Goal: Task Accomplishment & Management: Complete application form

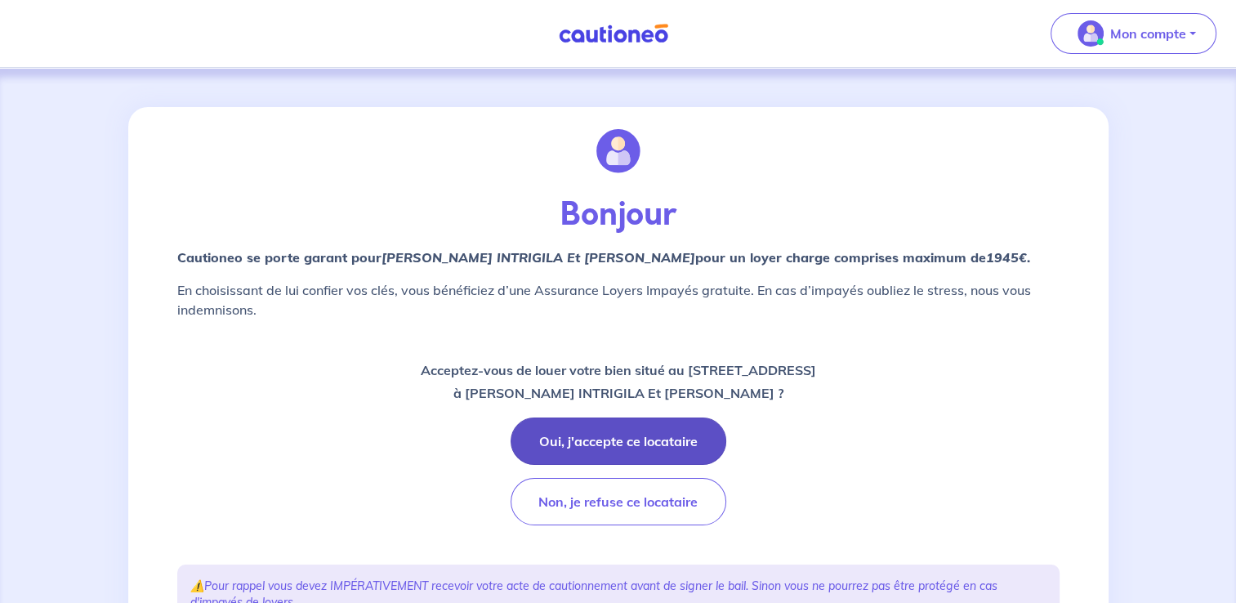
click at [640, 434] on button "Oui, j'accepte ce locataire" at bounding box center [618, 440] width 216 height 47
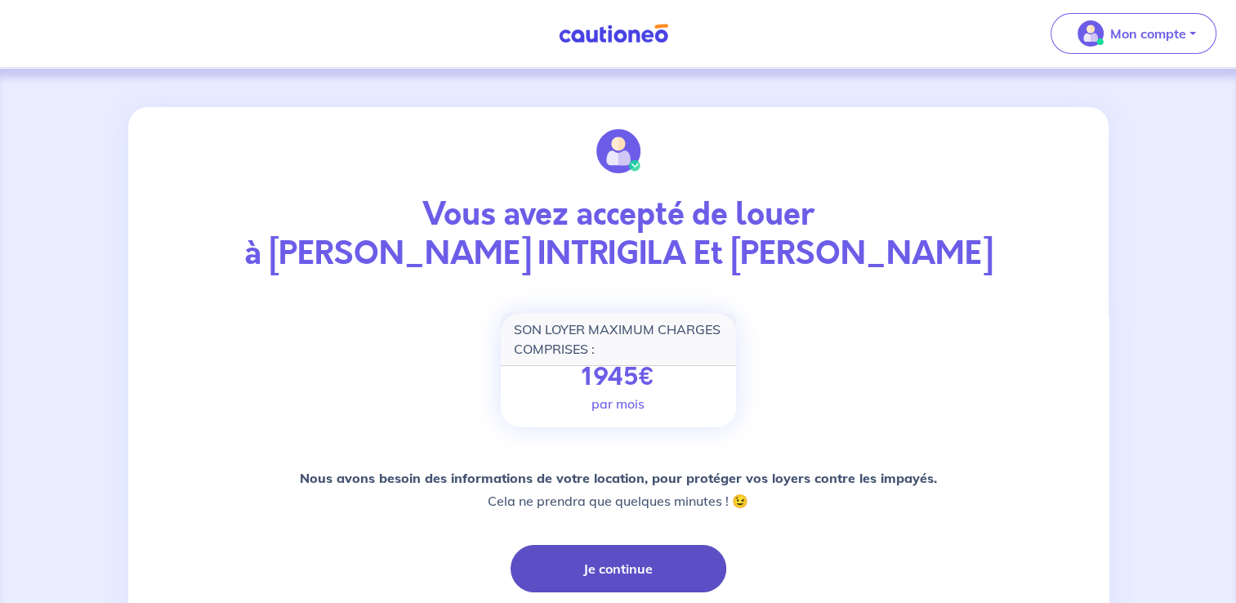
click at [562, 567] on button "Je continue" at bounding box center [618, 568] width 216 height 47
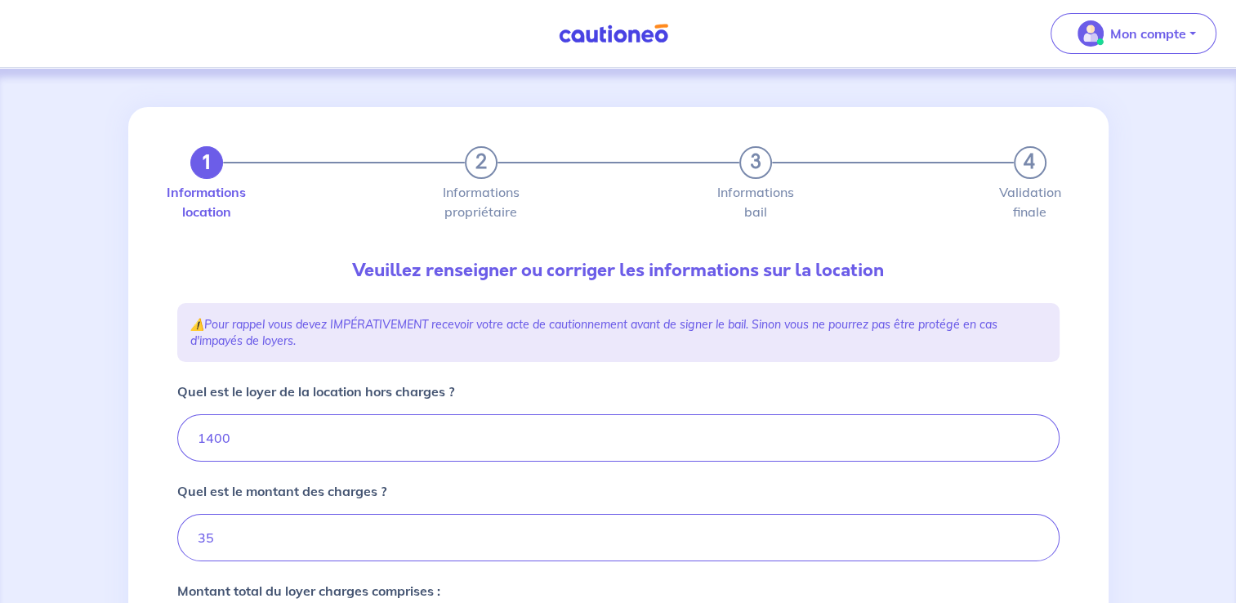
type input "1435"
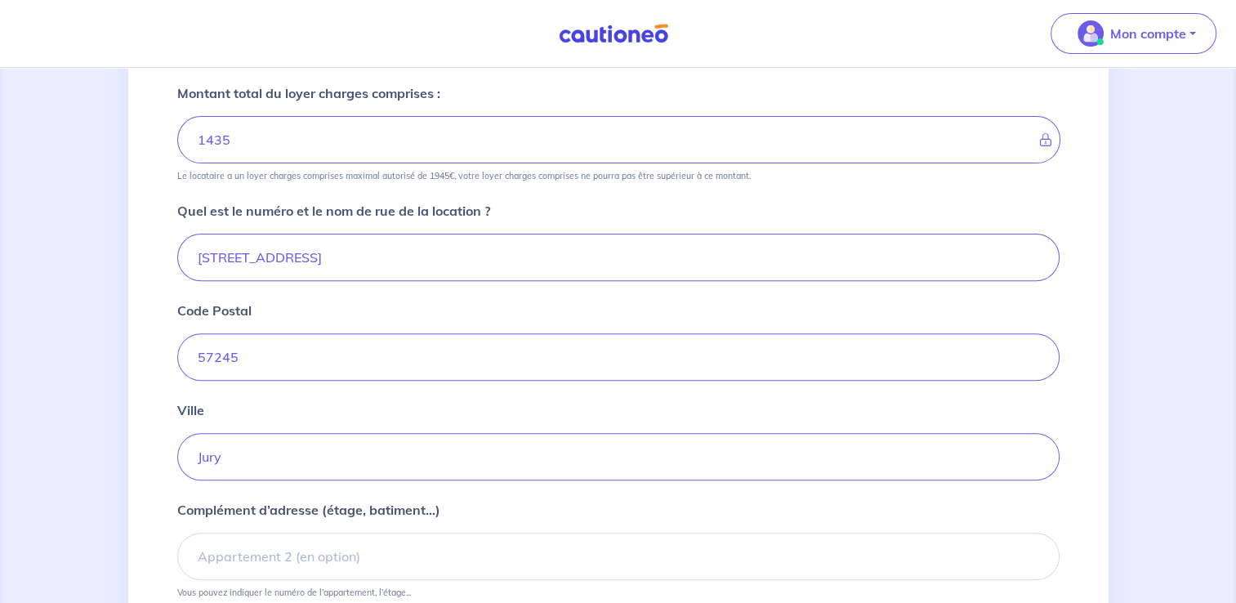
scroll to position [647, 0]
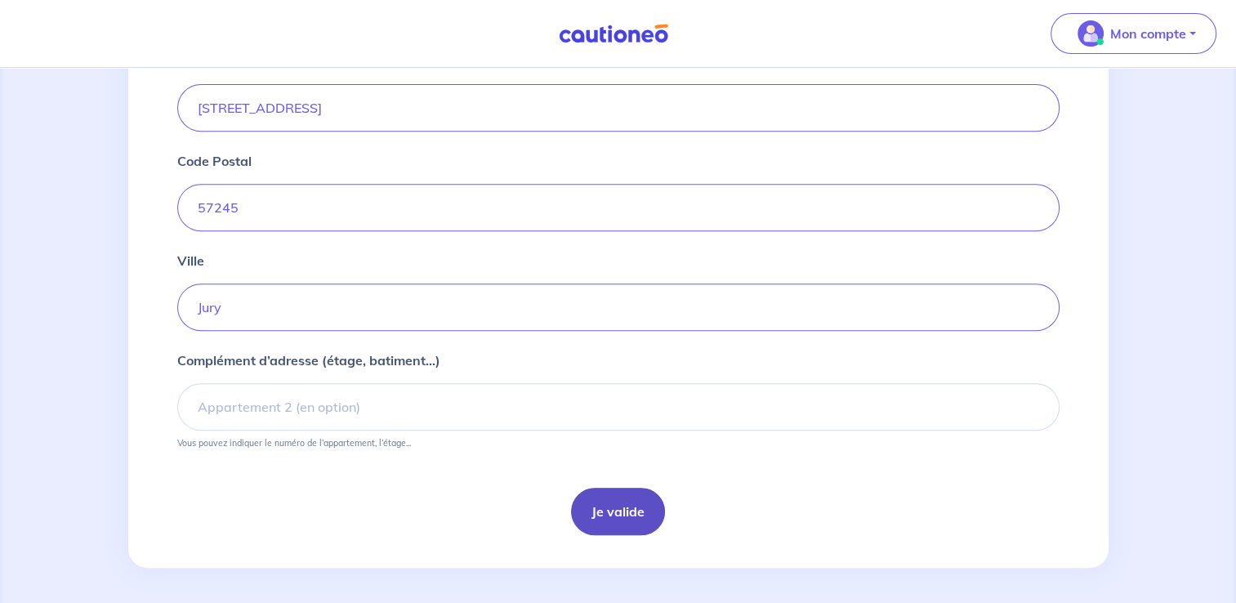
click at [604, 514] on button "Je valide" at bounding box center [618, 511] width 94 height 47
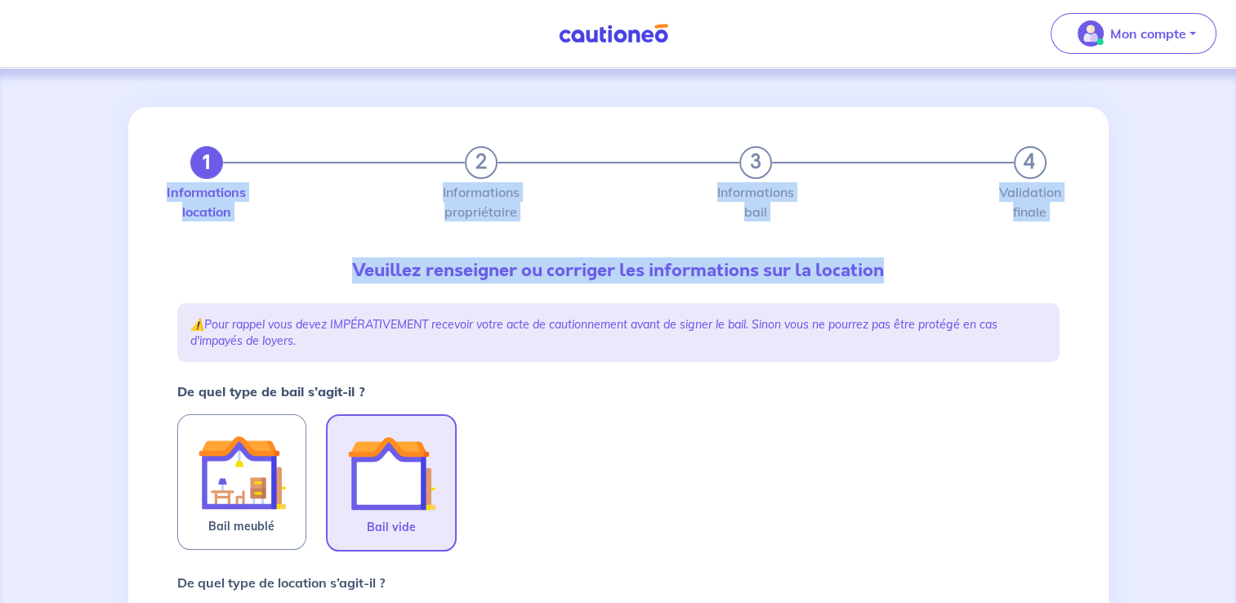
drag, startPoint x: 1232, startPoint y: 152, endPoint x: 1242, endPoint y: 238, distance: 87.2
click at [1235, 238] on html "Mon compte Me déconnecter 1 2 3 4 Informations location Informations propriétai…" at bounding box center [618, 581] width 1236 height 1163
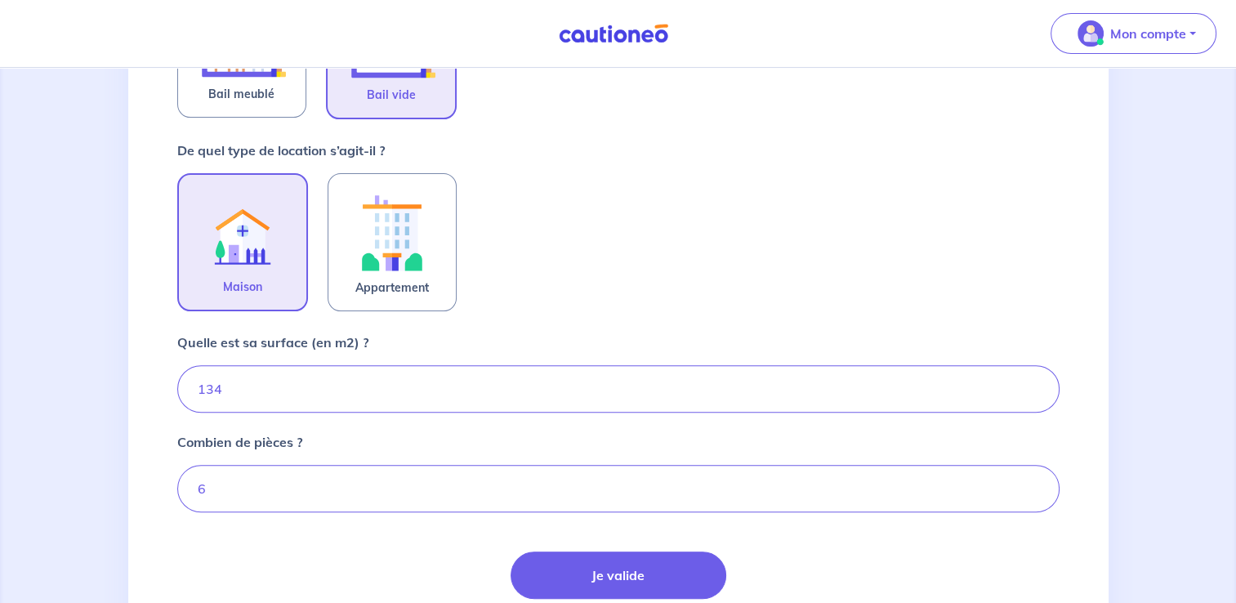
scroll to position [482, 0]
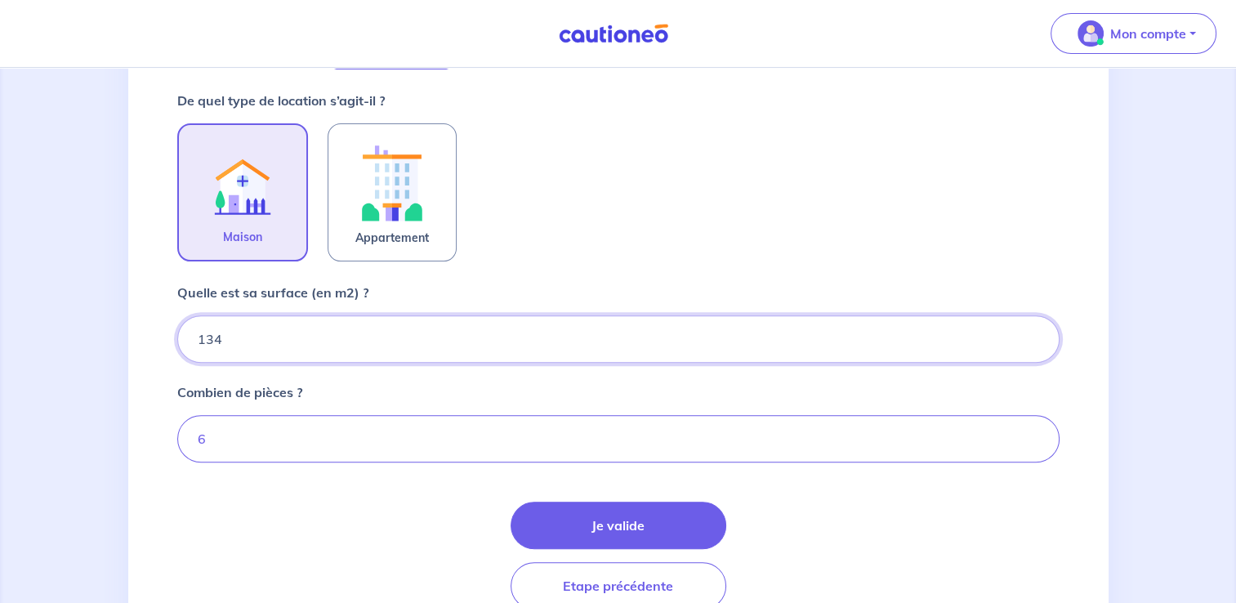
click at [212, 336] on input "134" at bounding box center [618, 338] width 882 height 47
type input "163"
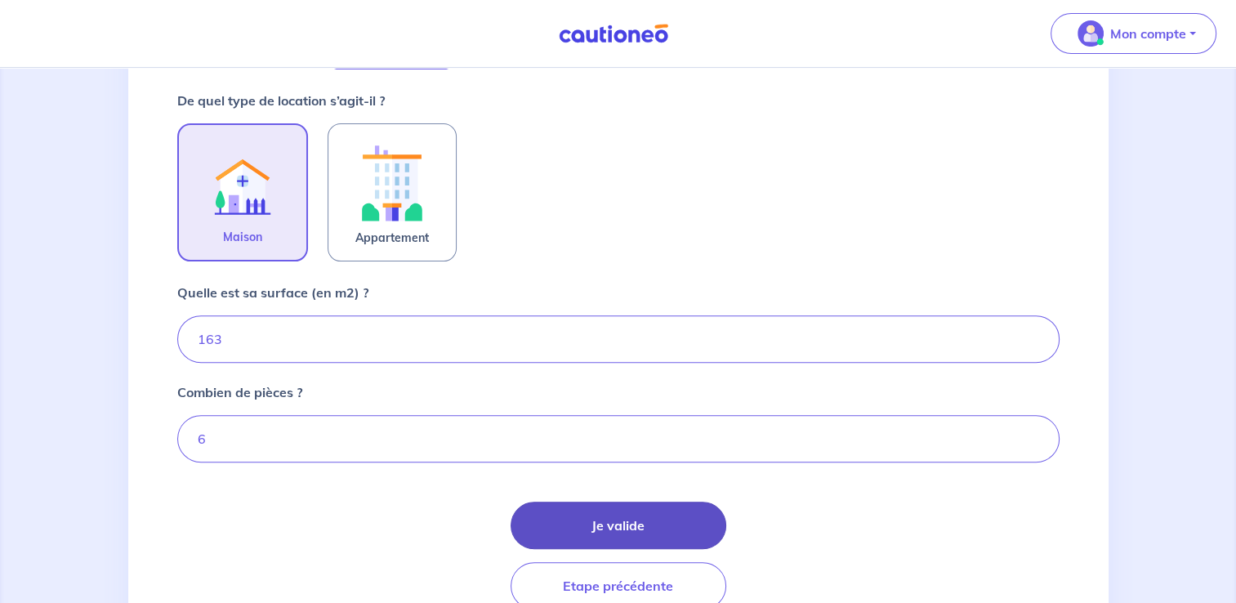
click at [582, 508] on button "Je valide" at bounding box center [618, 524] width 216 height 47
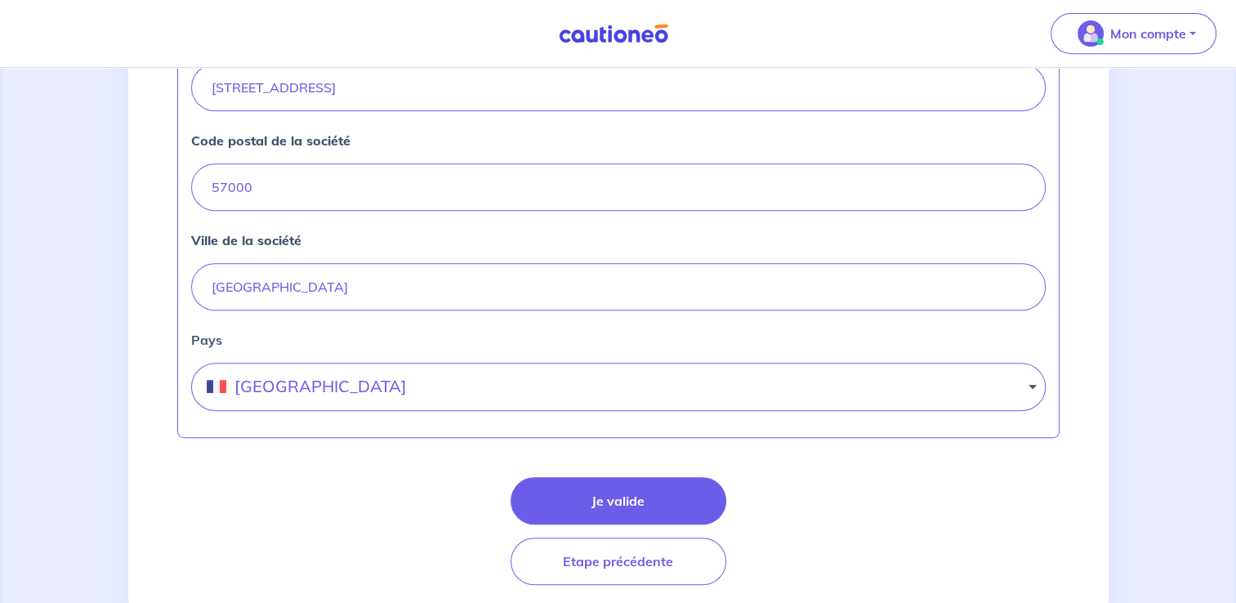
scroll to position [756, 0]
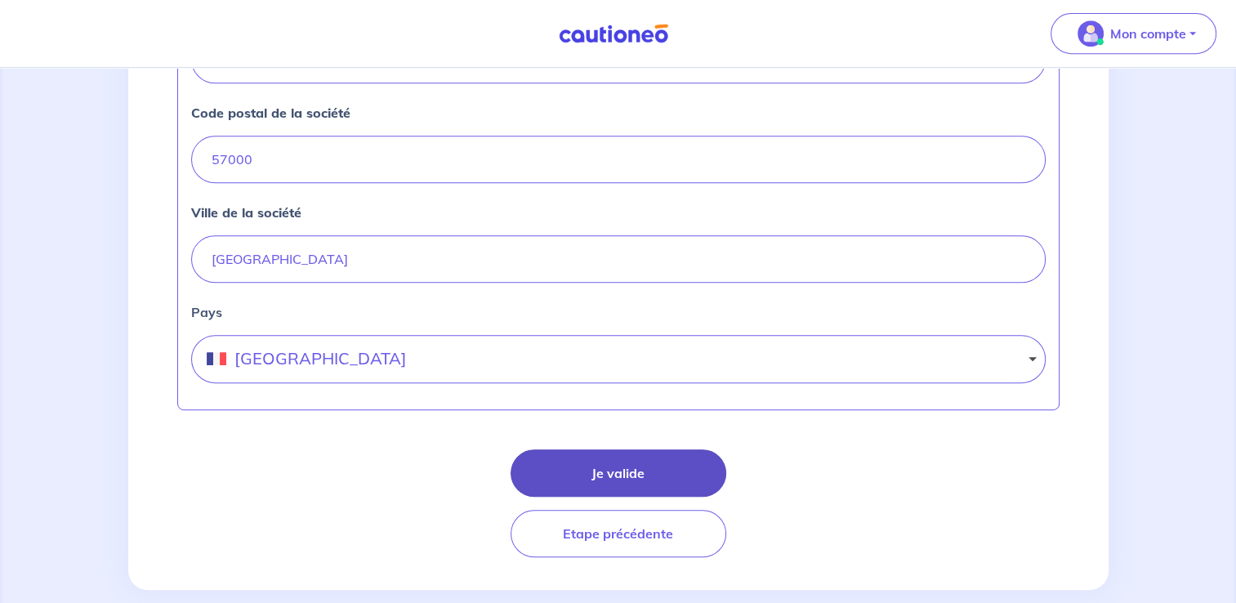
click at [664, 472] on button "Je valide" at bounding box center [618, 472] width 216 height 47
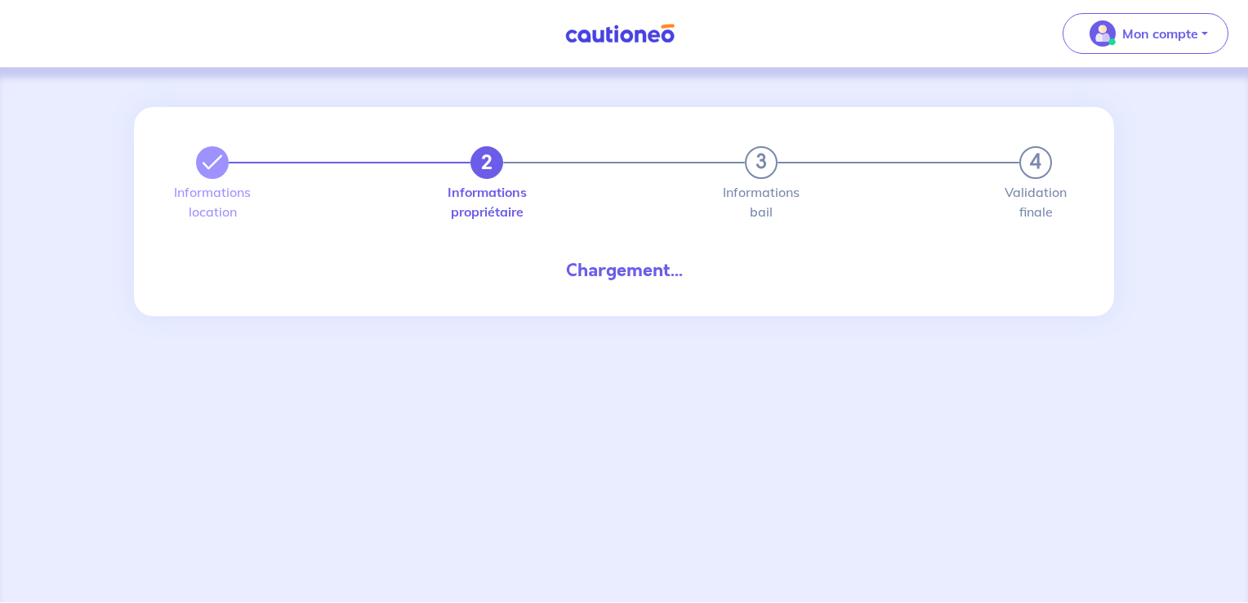
select select "FR"
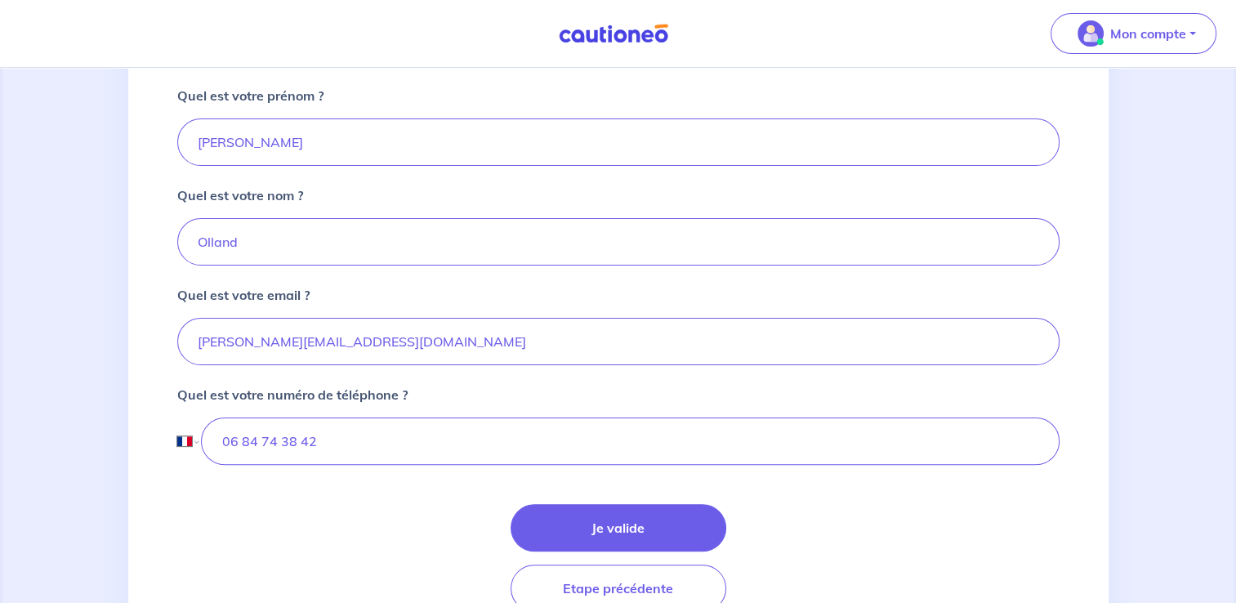
scroll to position [426, 0]
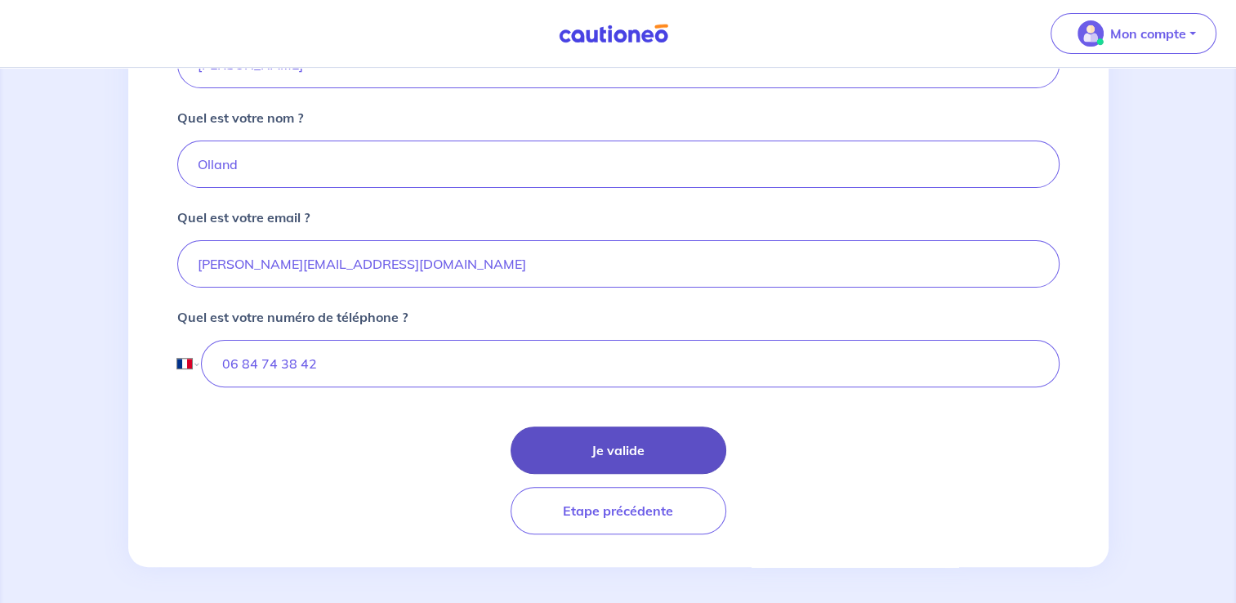
click at [648, 452] on button "Je valide" at bounding box center [618, 449] width 216 height 47
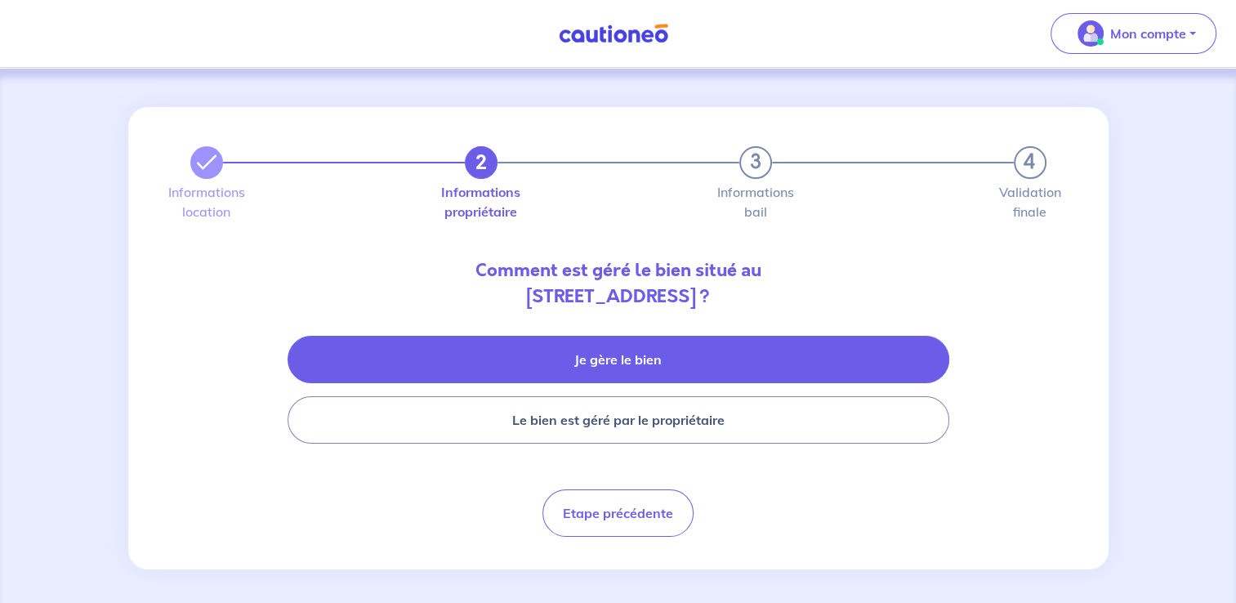
click at [682, 365] on button "Je gère le bien" at bounding box center [618, 359] width 662 height 47
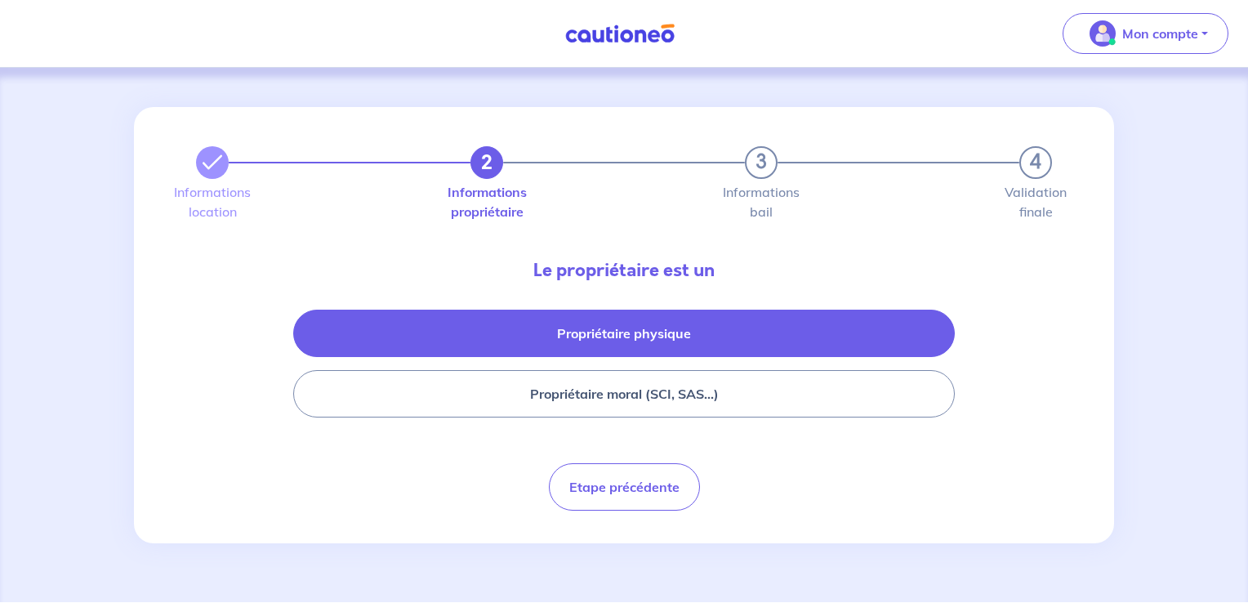
click at [706, 324] on button "Propriétaire physique" at bounding box center [624, 333] width 662 height 47
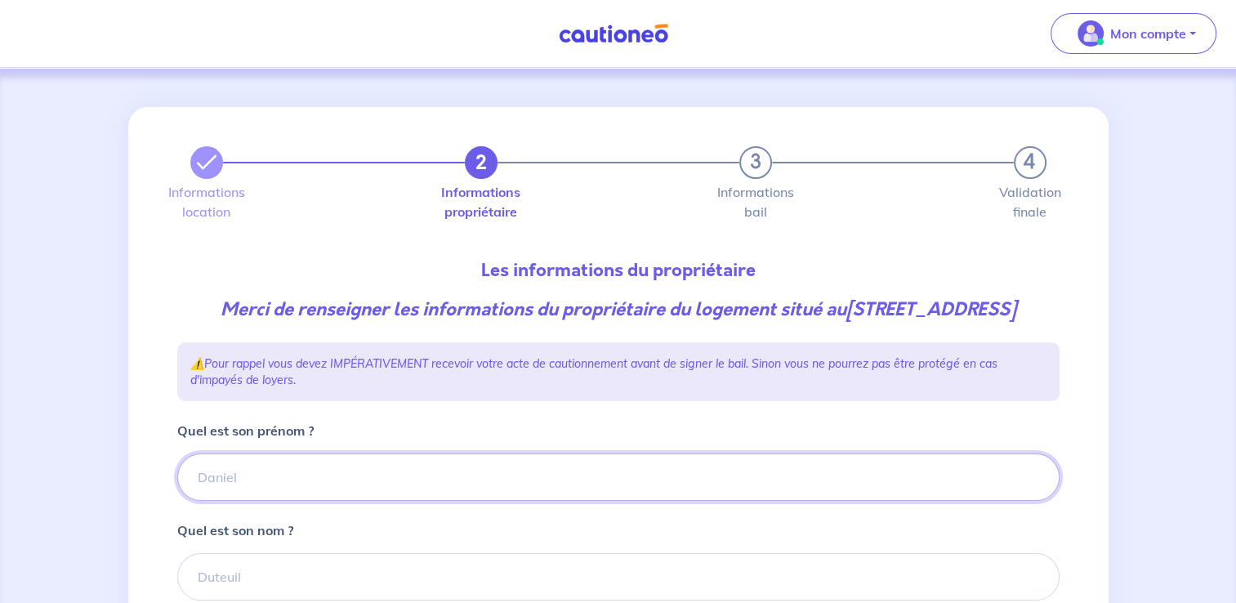
click at [426, 495] on input "Quel est son prénom ?" at bounding box center [618, 476] width 882 height 47
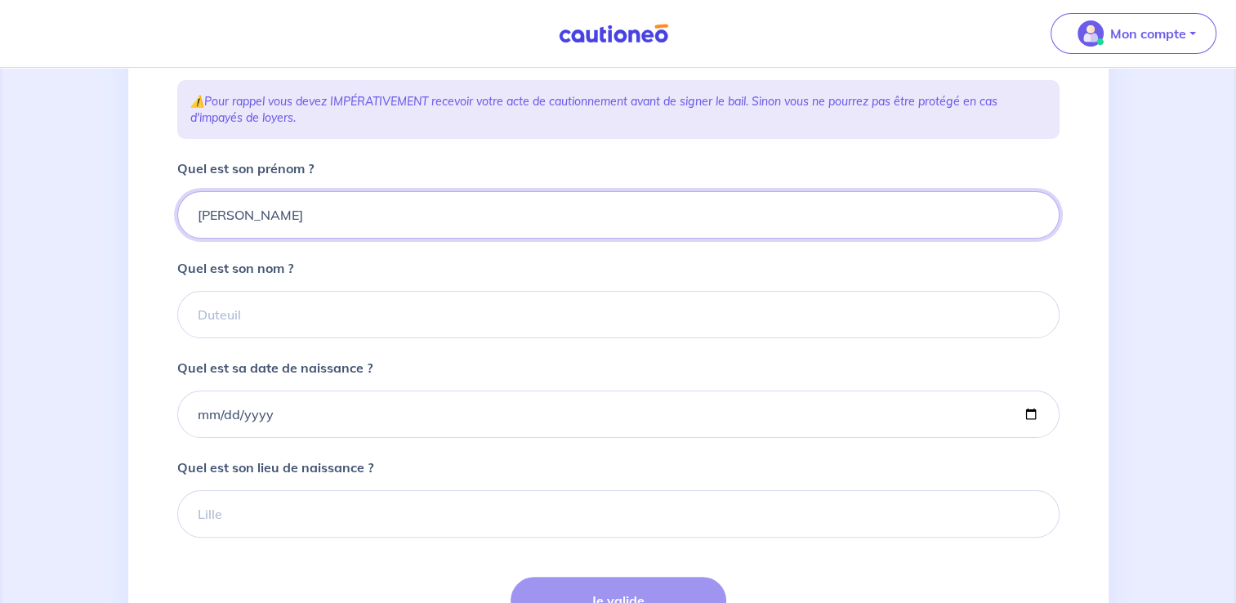
scroll to position [294, 0]
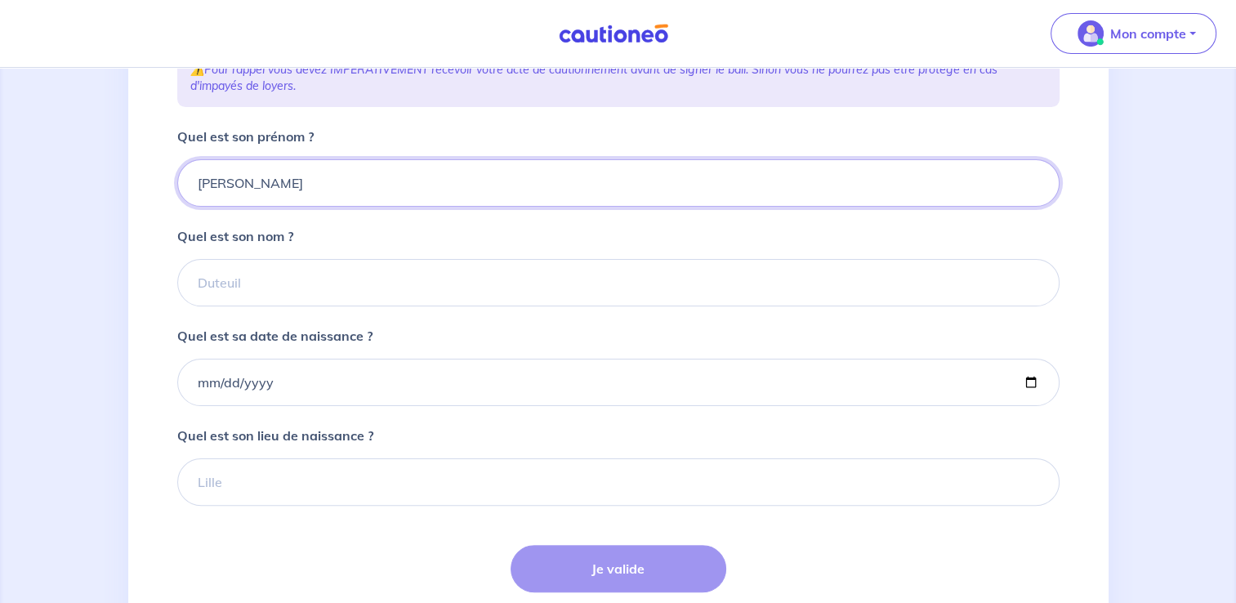
type input "[PERSON_NAME]"
click at [275, 306] on input "Quel est son nom ?" at bounding box center [618, 282] width 882 height 47
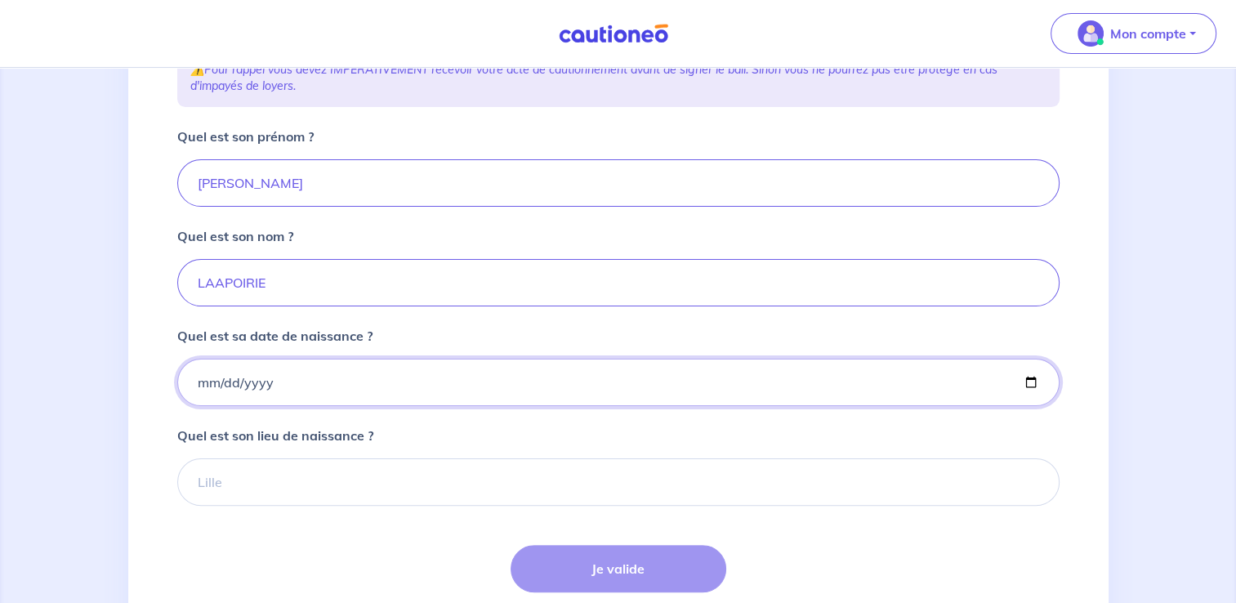
click at [196, 406] on input "Quel est sa date de naissance ?" at bounding box center [618, 382] width 882 height 47
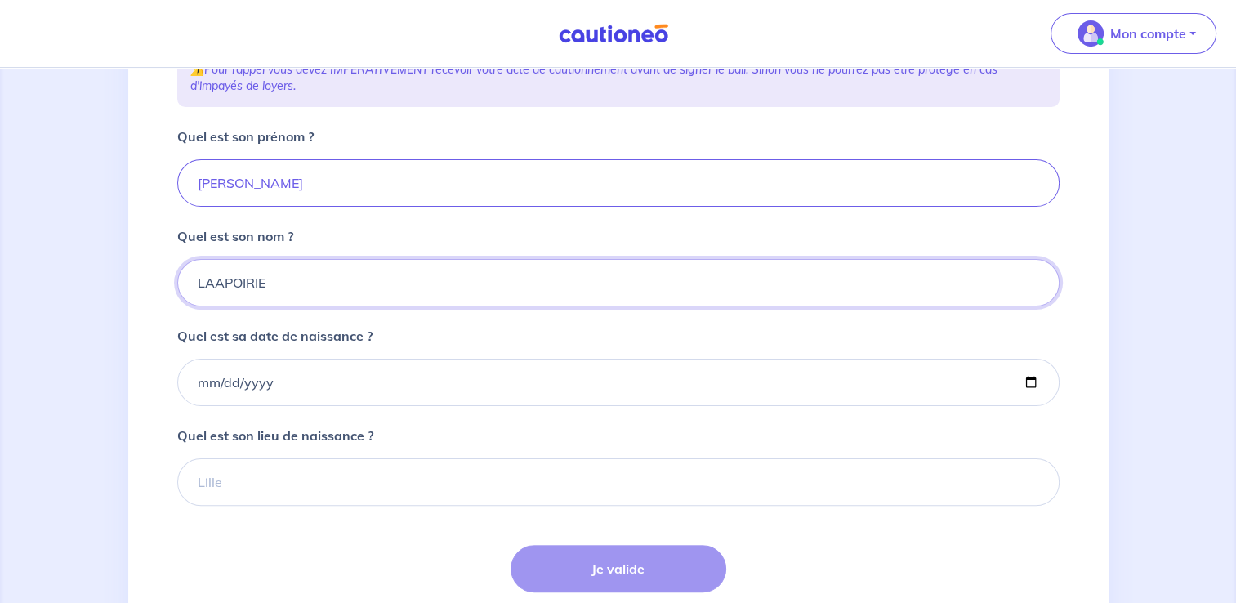
click at [221, 306] on input "LAAPOIRIE" at bounding box center [618, 282] width 882 height 47
type input "LAPOIRIE"
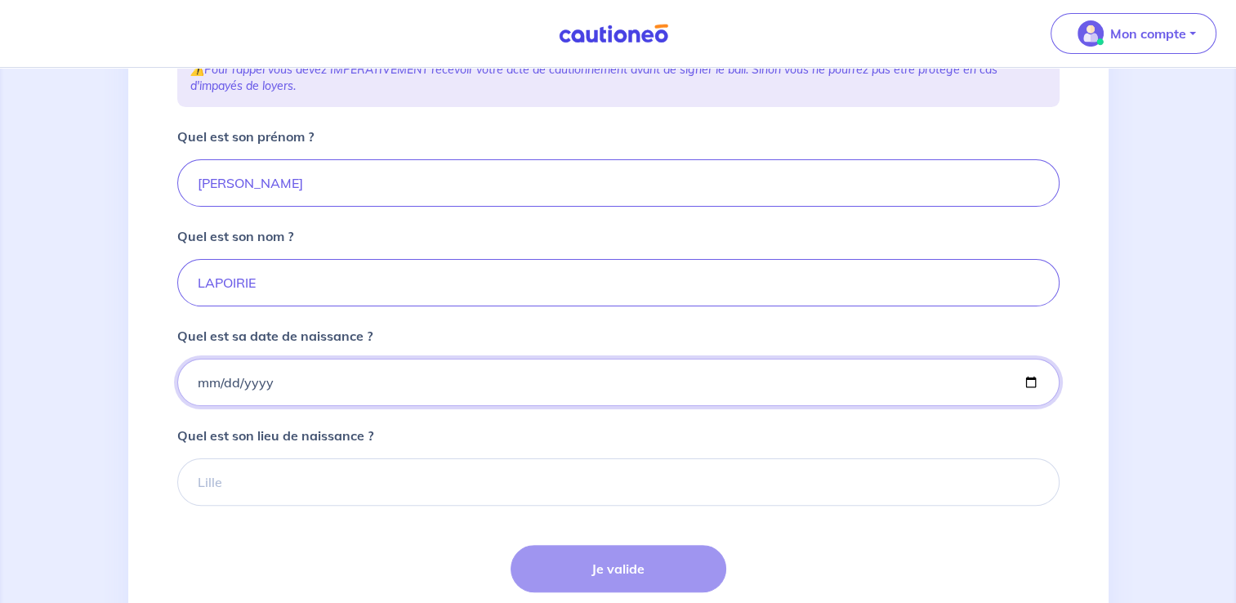
click at [198, 406] on input "Quel est sa date de naissance ?" at bounding box center [618, 382] width 882 height 47
type input "[DATE]"
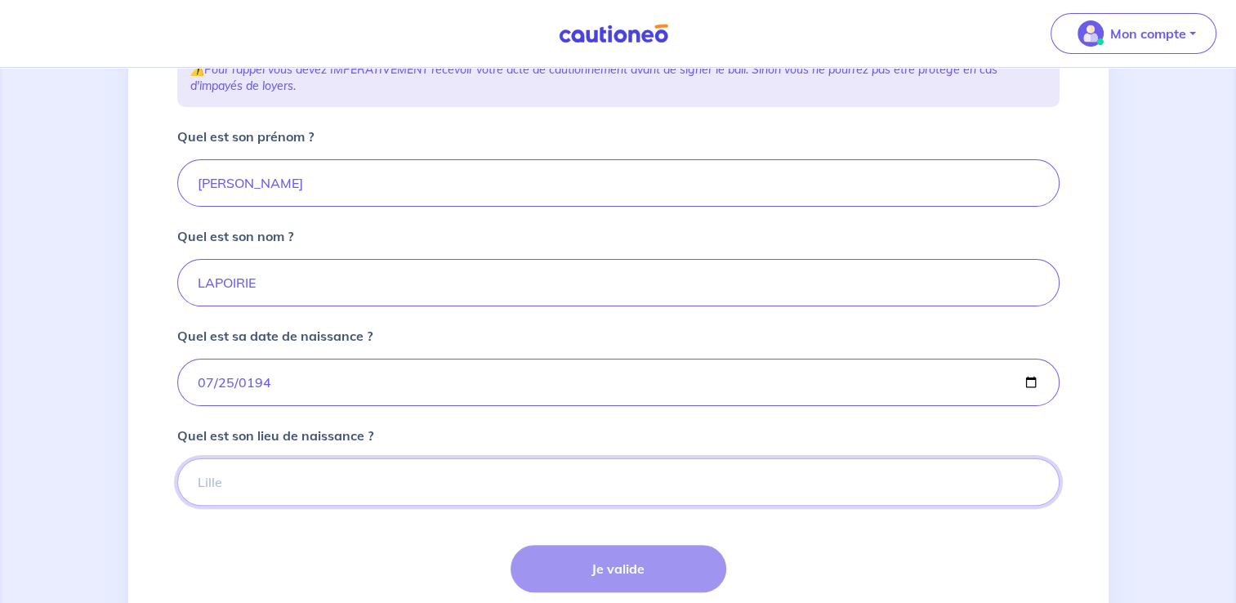
click at [235, 495] on input "Quel est son lieu de naissance ?" at bounding box center [618, 481] width 882 height 47
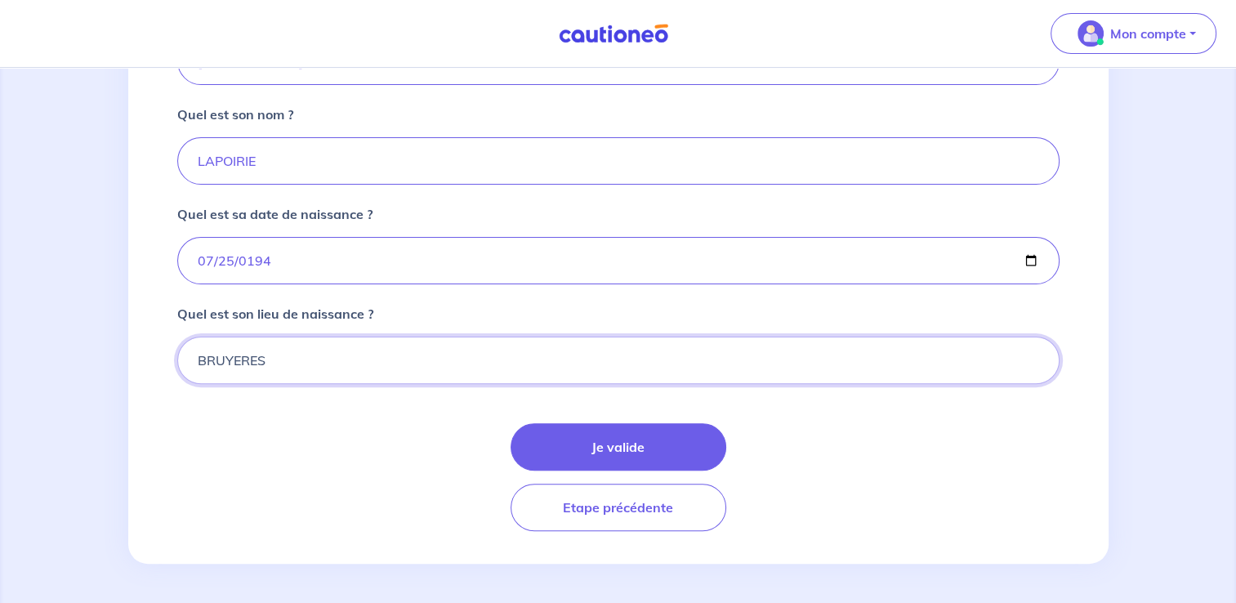
scroll to position [439, 0]
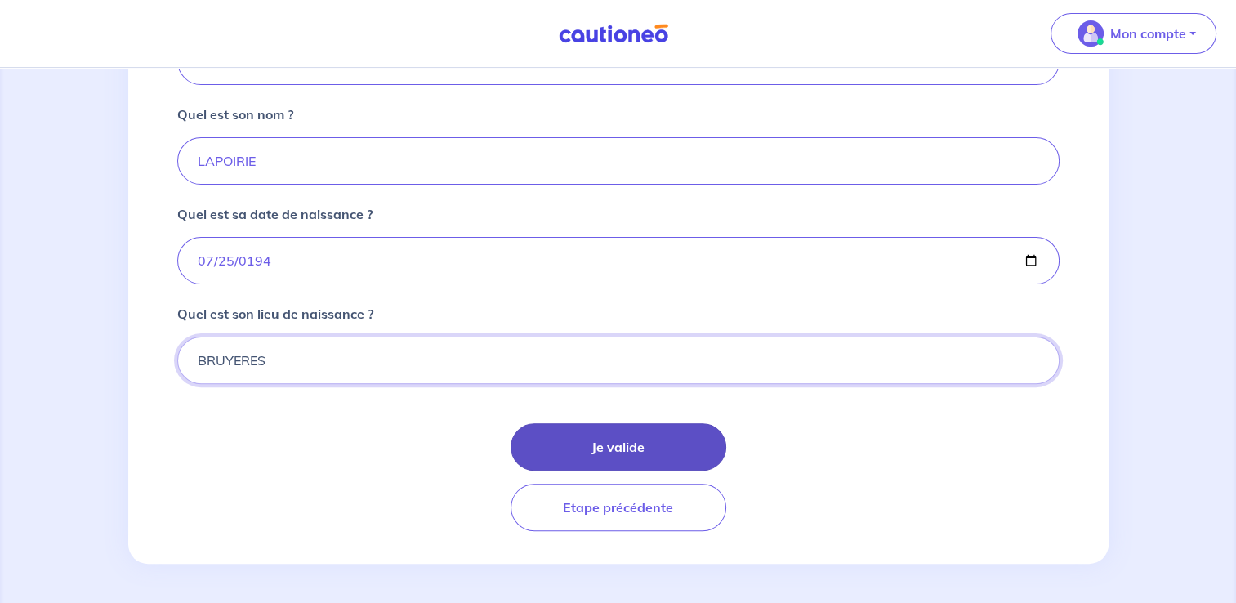
type input "BRUYERES"
click at [635, 443] on button "Je valide" at bounding box center [618, 446] width 216 height 47
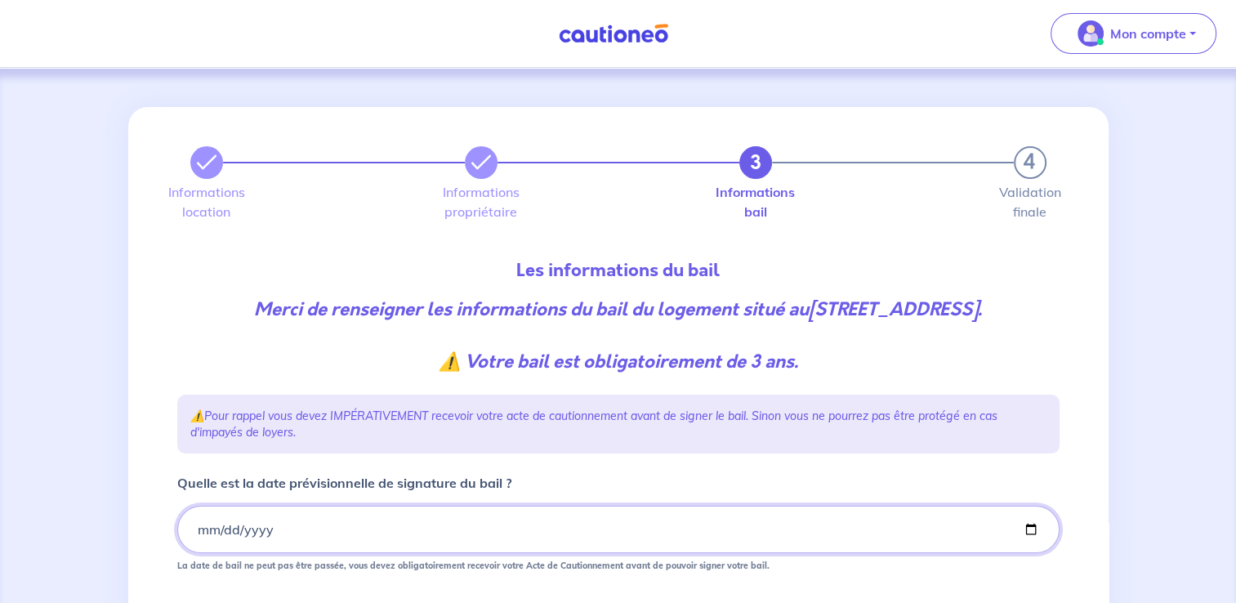
click at [197, 528] on input "Quelle est la date prévisionnelle de signature du bail ?" at bounding box center [618, 529] width 882 height 47
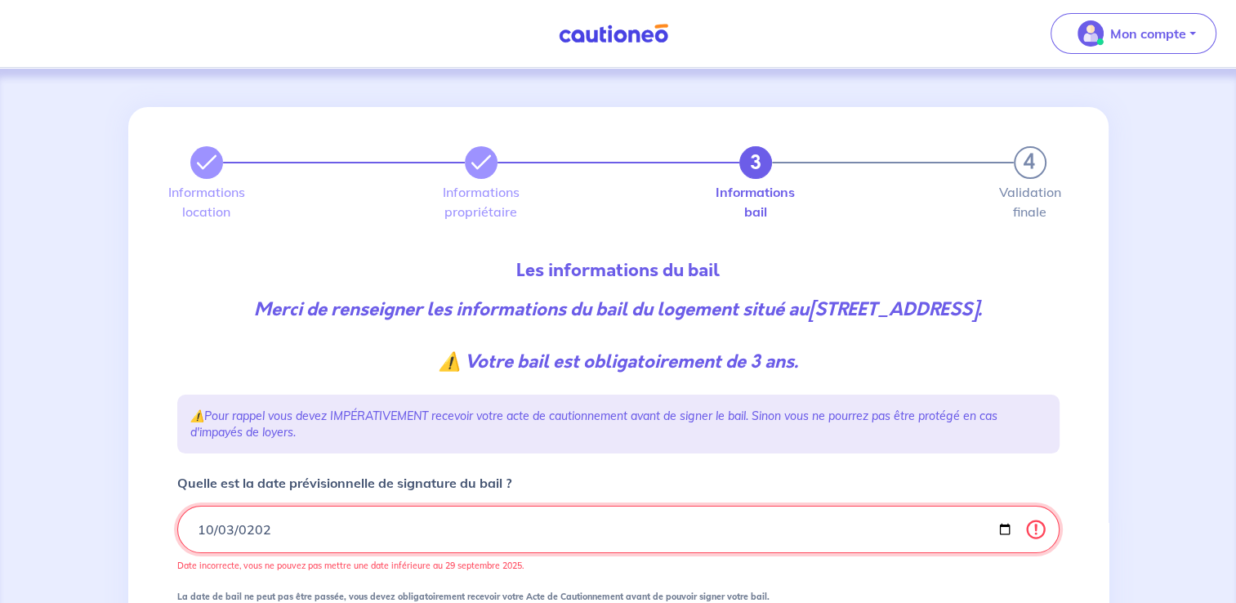
type input "[DATE]"
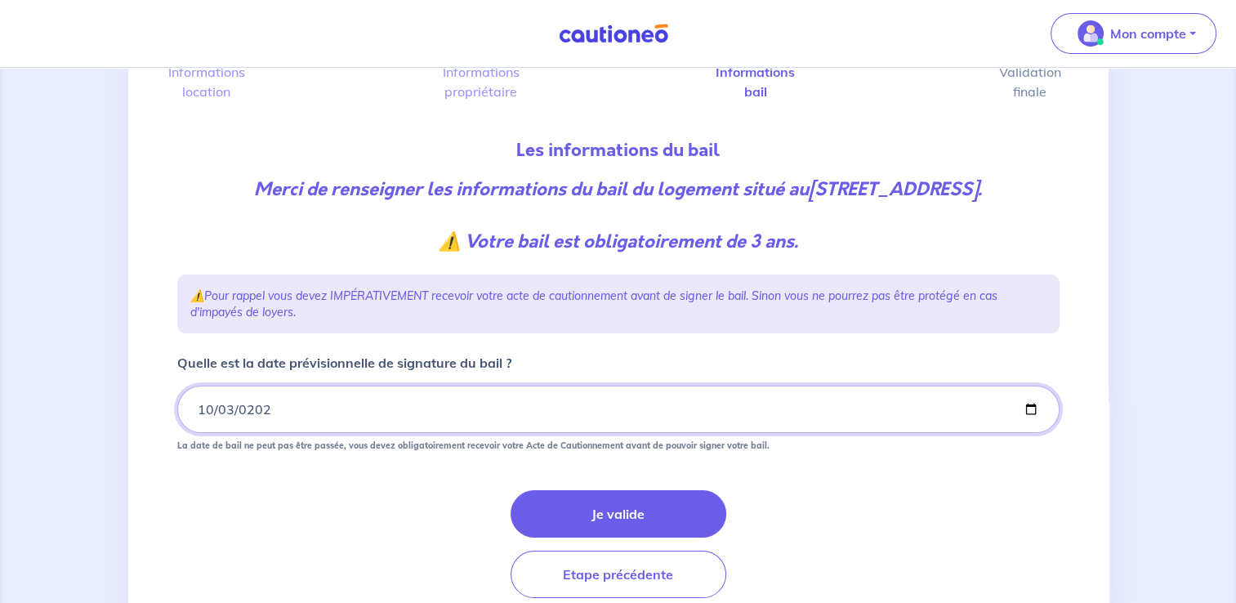
scroll to position [185, 0]
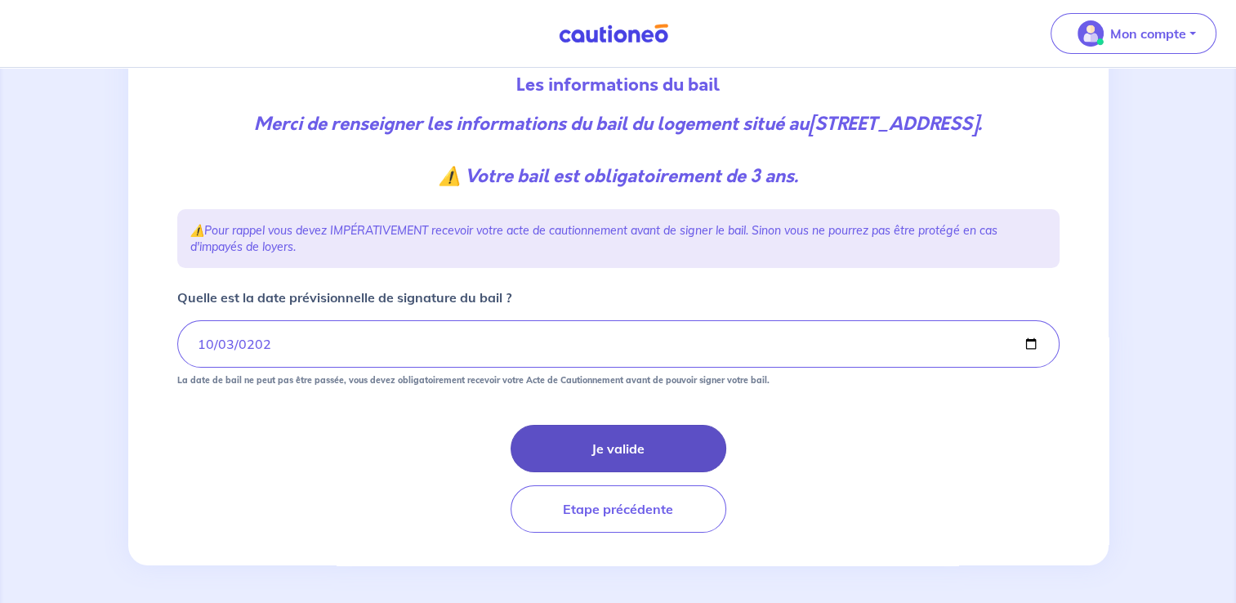
click at [626, 452] on button "Je valide" at bounding box center [618, 448] width 216 height 47
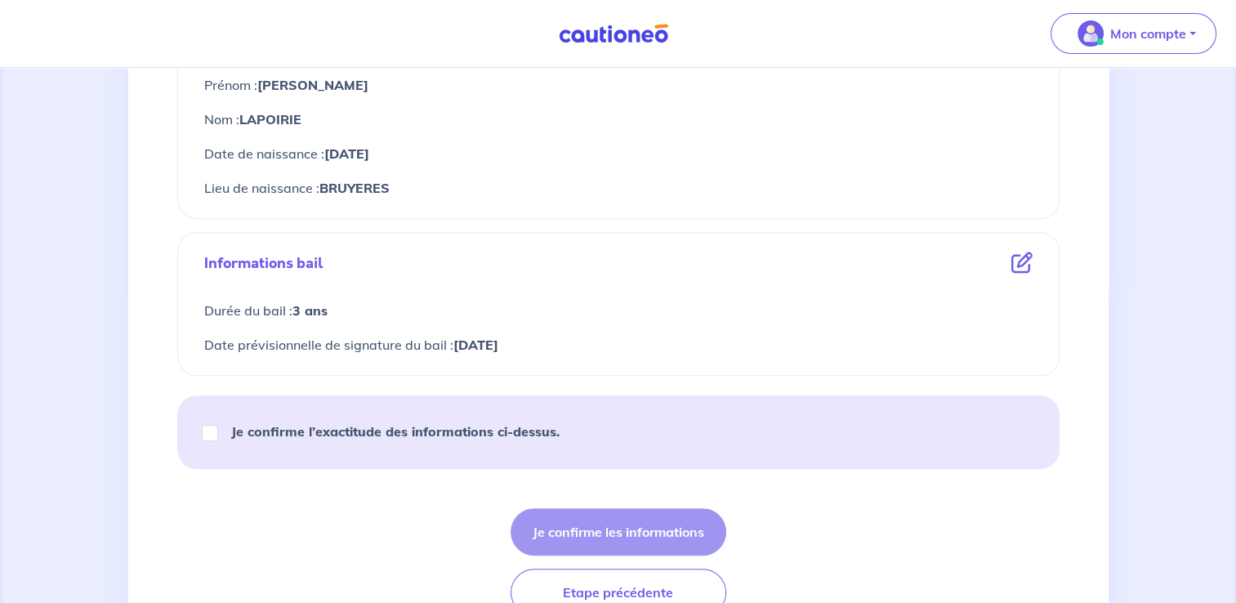
scroll to position [730, 0]
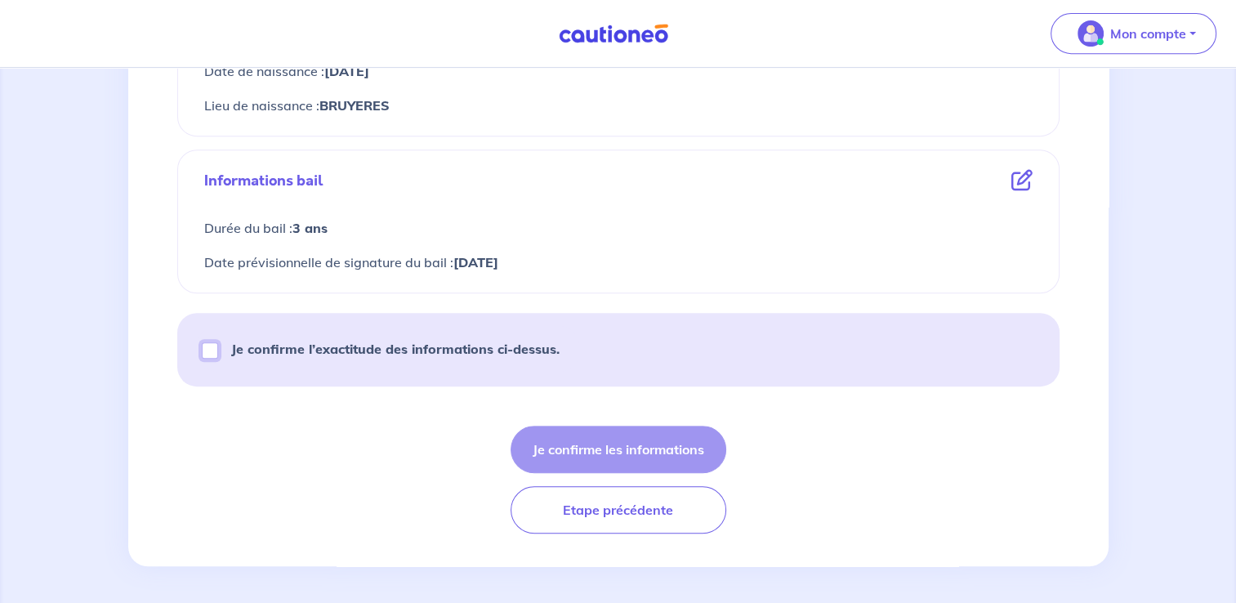
click at [209, 345] on input "Je confirme l’exactitude des informations ci-dessus." at bounding box center [210, 350] width 16 height 16
checkbox input "true"
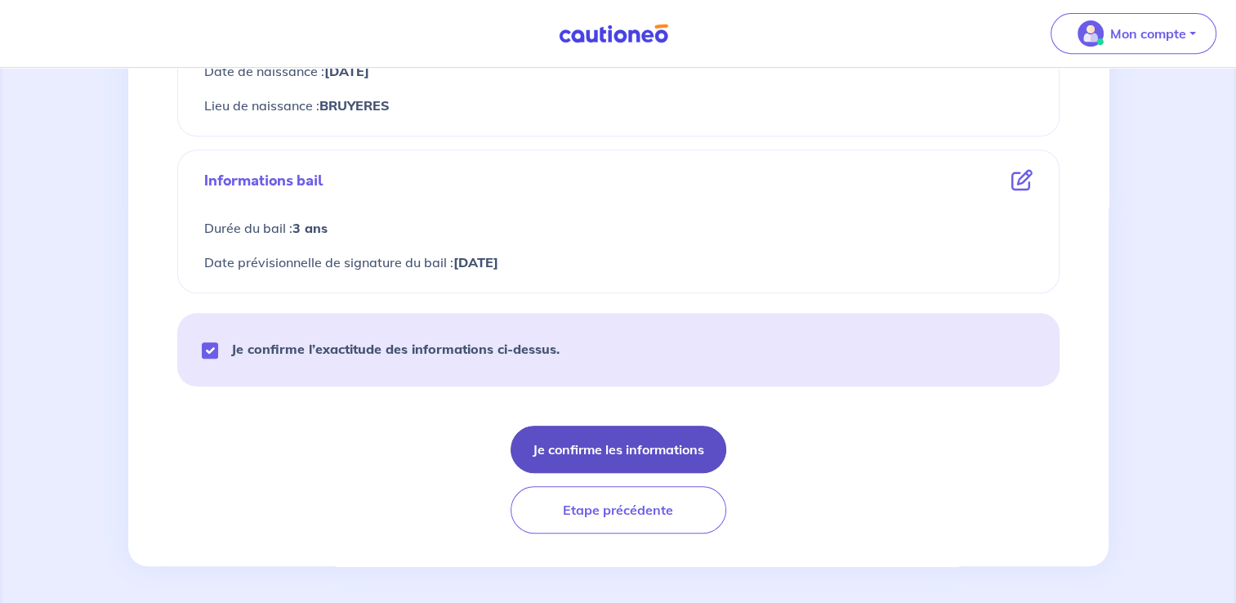
click at [663, 447] on button "Je confirme les informations" at bounding box center [618, 449] width 216 height 47
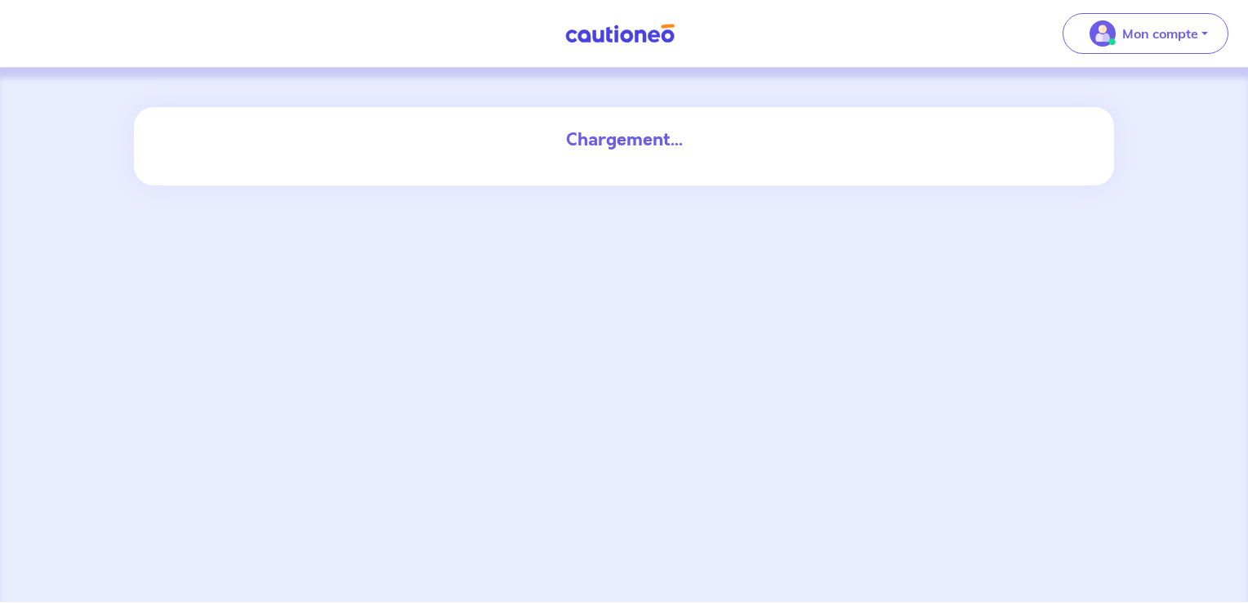
click at [210, 309] on div "Chargement..." at bounding box center [624, 335] width 1248 height 534
click at [1101, 230] on div "Chargement..." at bounding box center [624, 335] width 1248 height 534
click at [695, 140] on div "Chargement..." at bounding box center [624, 140] width 882 height 26
click at [705, 152] on div "Chargement..." at bounding box center [624, 139] width 902 height 65
click at [1125, 25] on p "Mon compte" at bounding box center [1160, 34] width 76 height 20
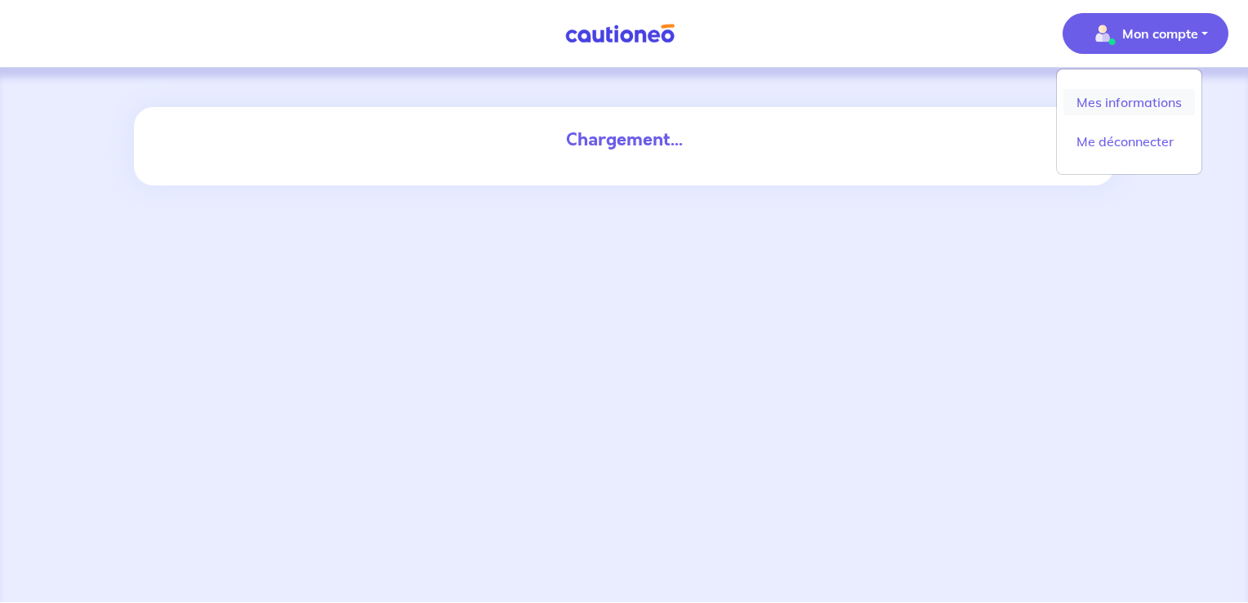
click at [1126, 105] on link "Mes informations" at bounding box center [1128, 102] width 131 height 26
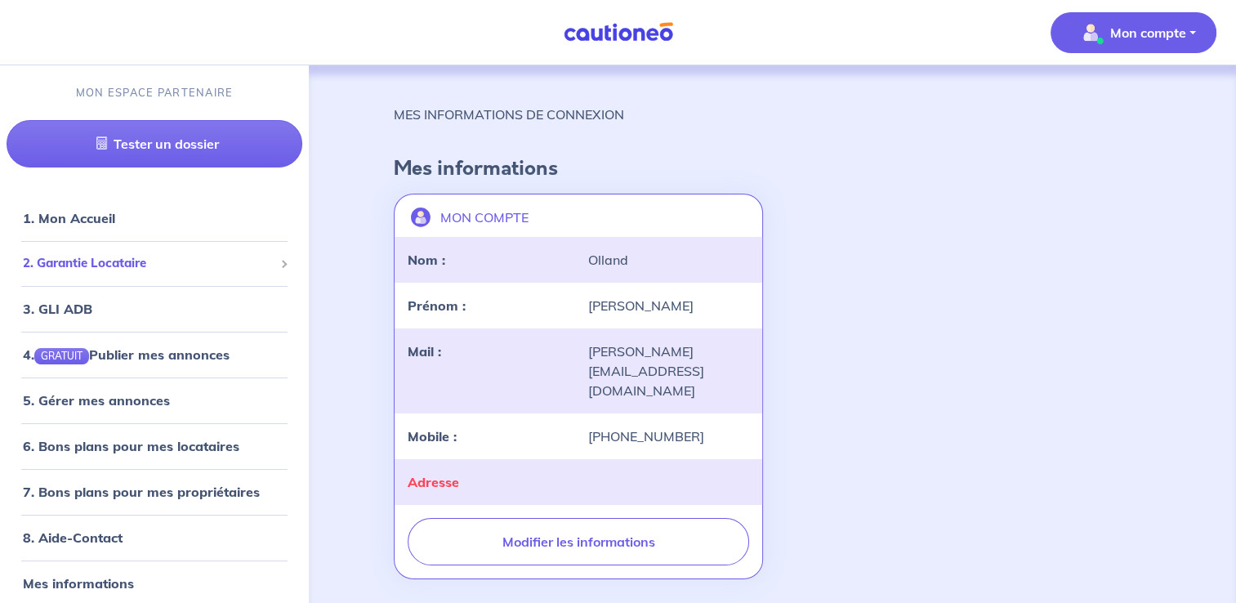
click at [259, 263] on span "2. Garantie Locataire" at bounding box center [148, 263] width 251 height 19
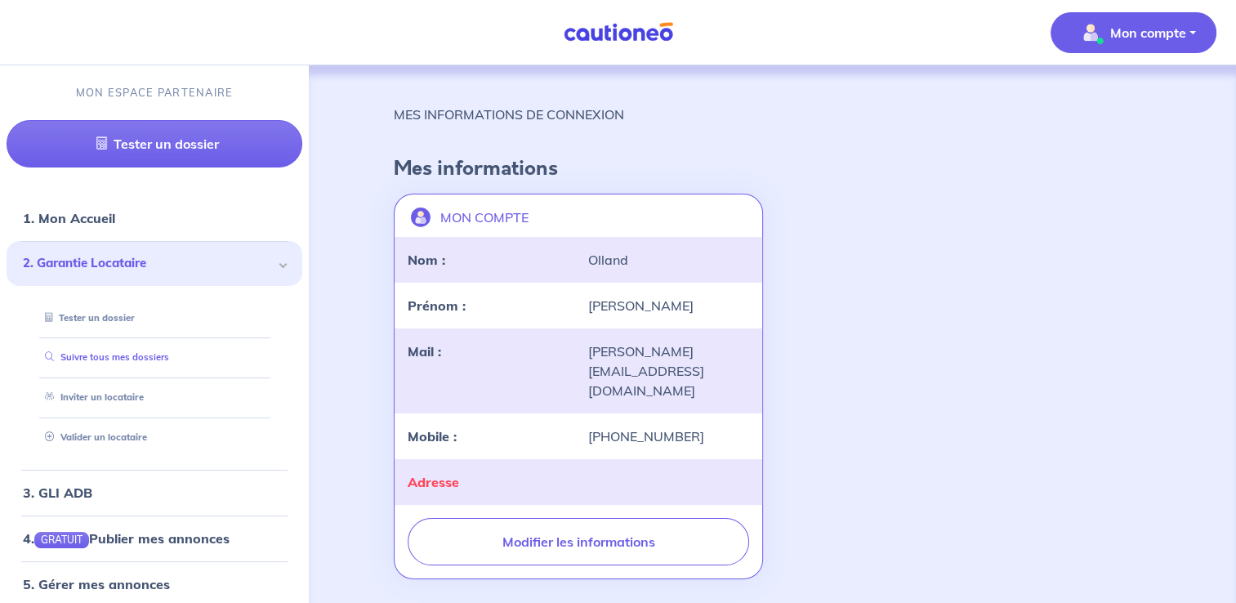
click at [141, 353] on link "Suivre tous mes dossiers" at bounding box center [103, 356] width 131 height 11
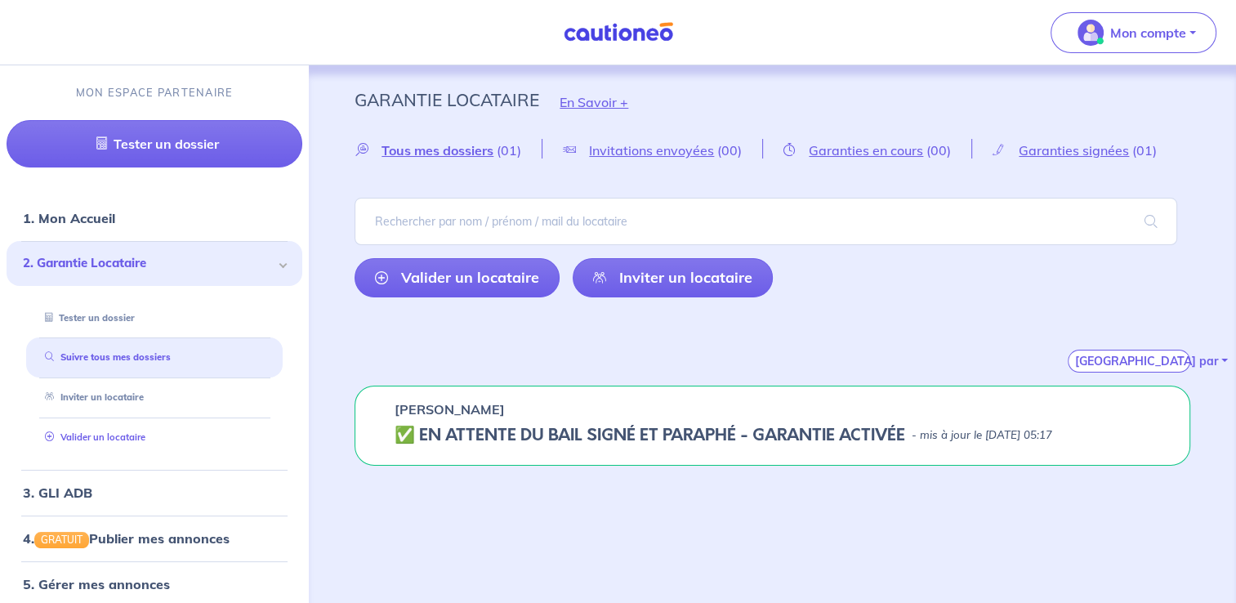
click at [119, 439] on link "Valider un locataire" at bounding box center [91, 436] width 107 height 11
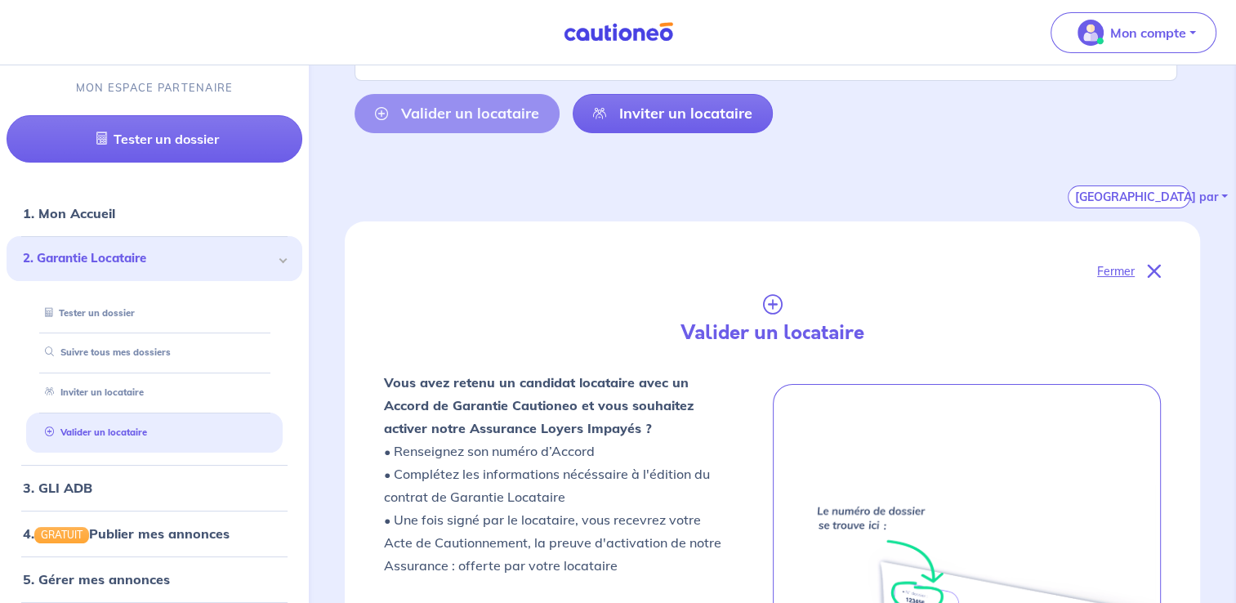
scroll to position [565, 0]
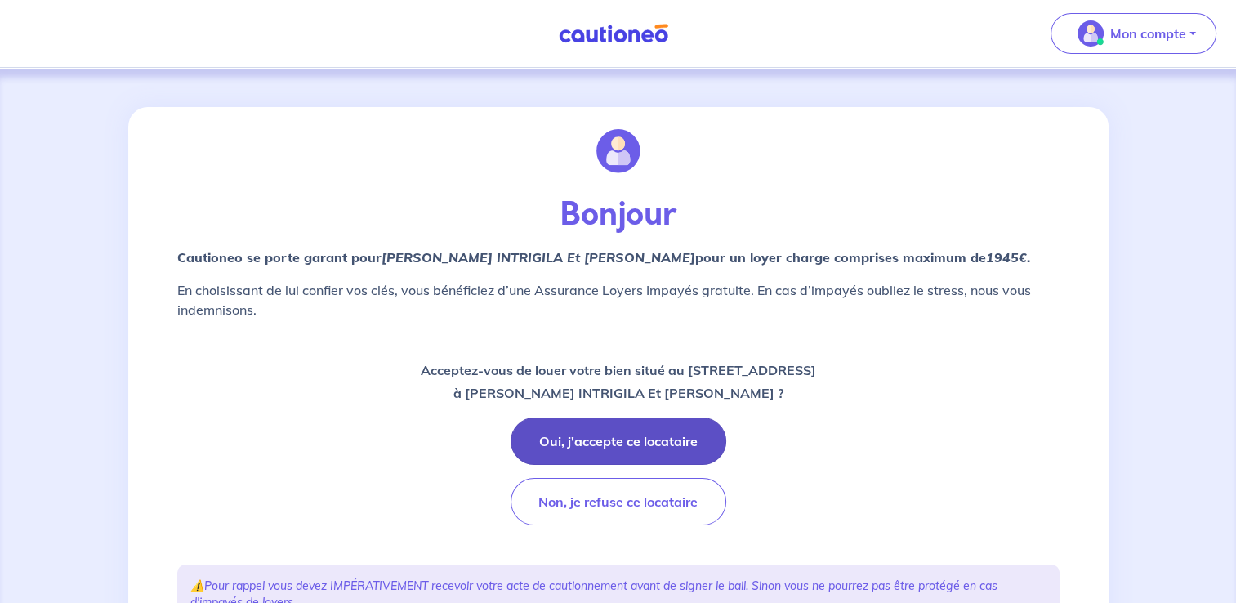
click at [625, 442] on button "Oui, j'accepte ce locataire" at bounding box center [618, 440] width 216 height 47
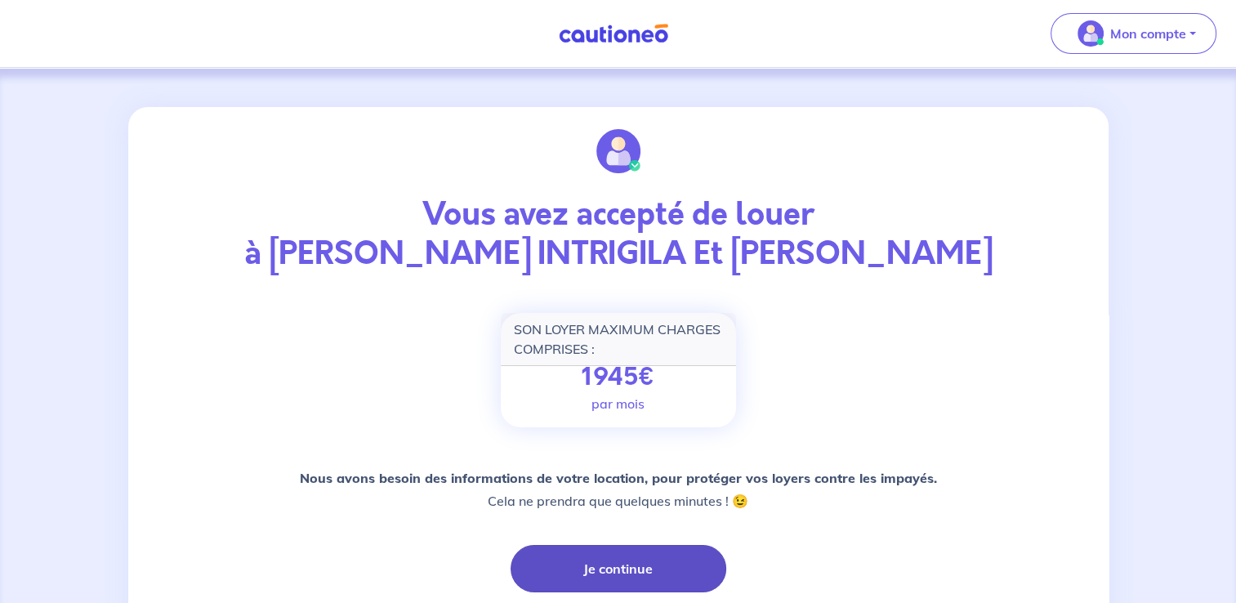
click at [644, 564] on button "Je continue" at bounding box center [618, 568] width 216 height 47
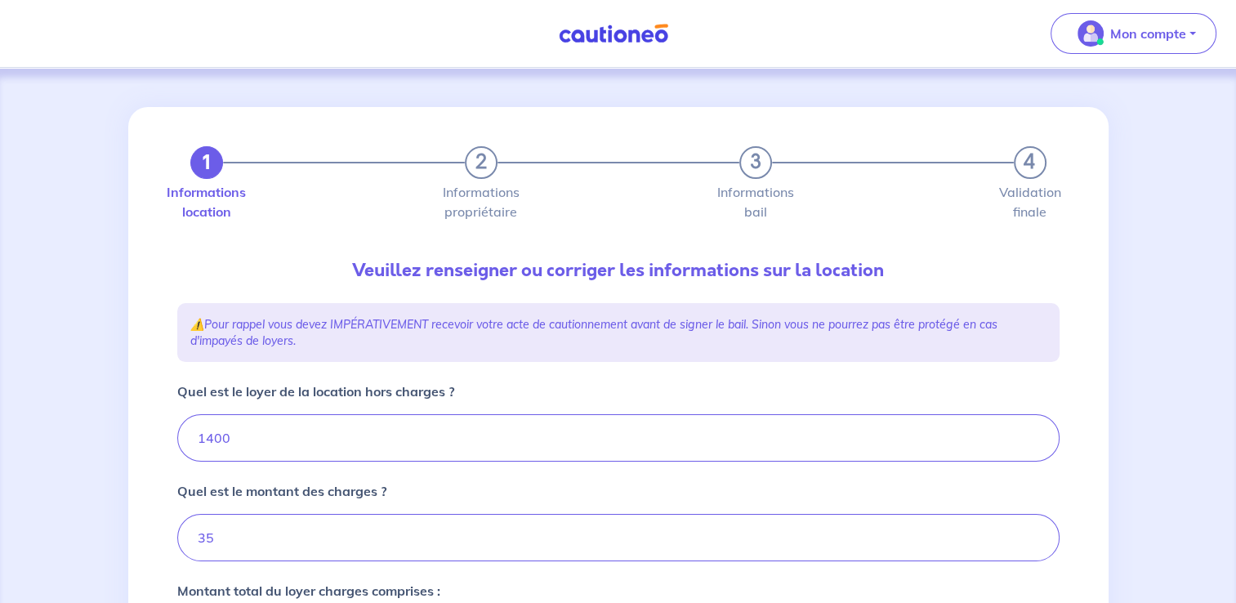
type input "1435"
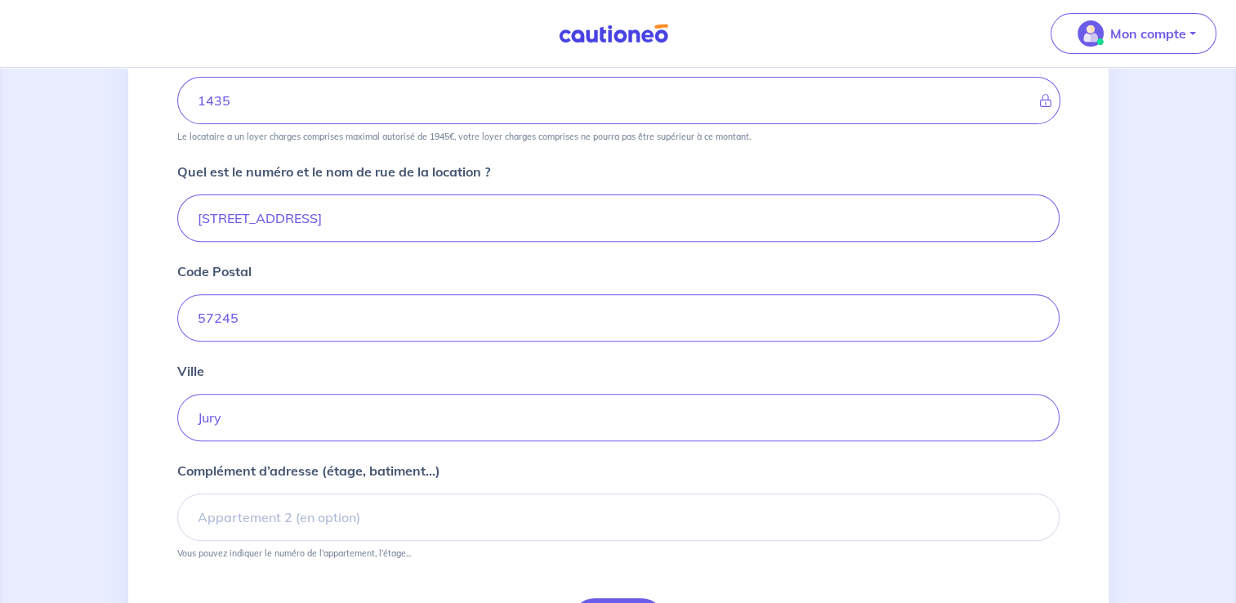
scroll to position [647, 0]
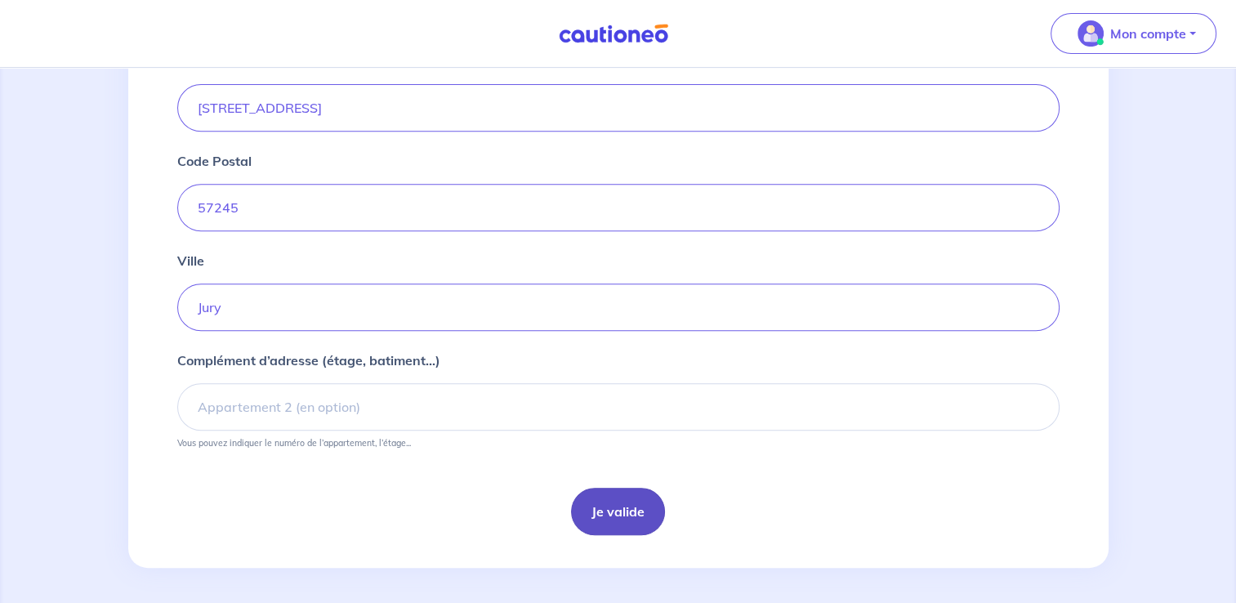
click at [644, 511] on button "Je valide" at bounding box center [618, 511] width 94 height 47
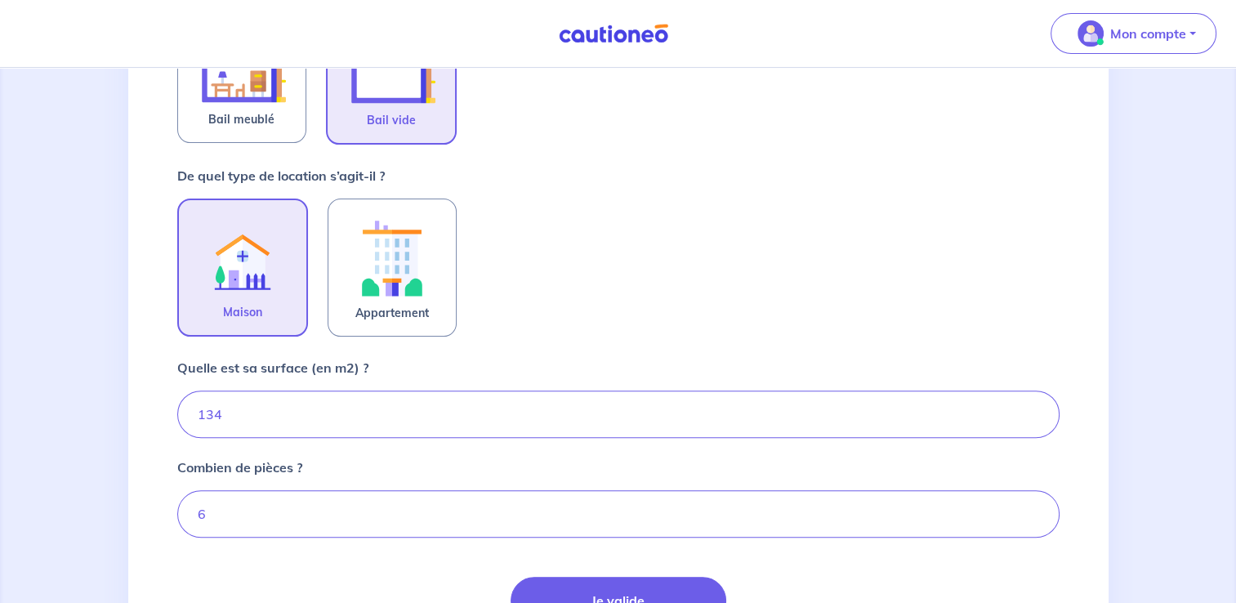
scroll to position [500, 0]
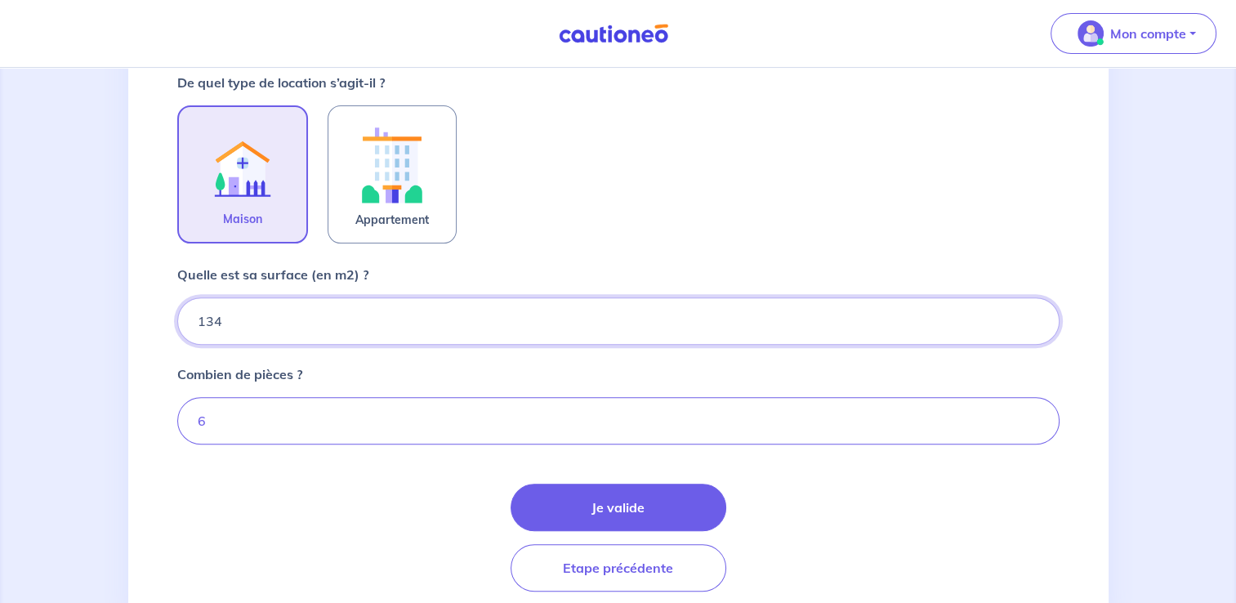
click at [289, 314] on input "134" at bounding box center [618, 320] width 882 height 47
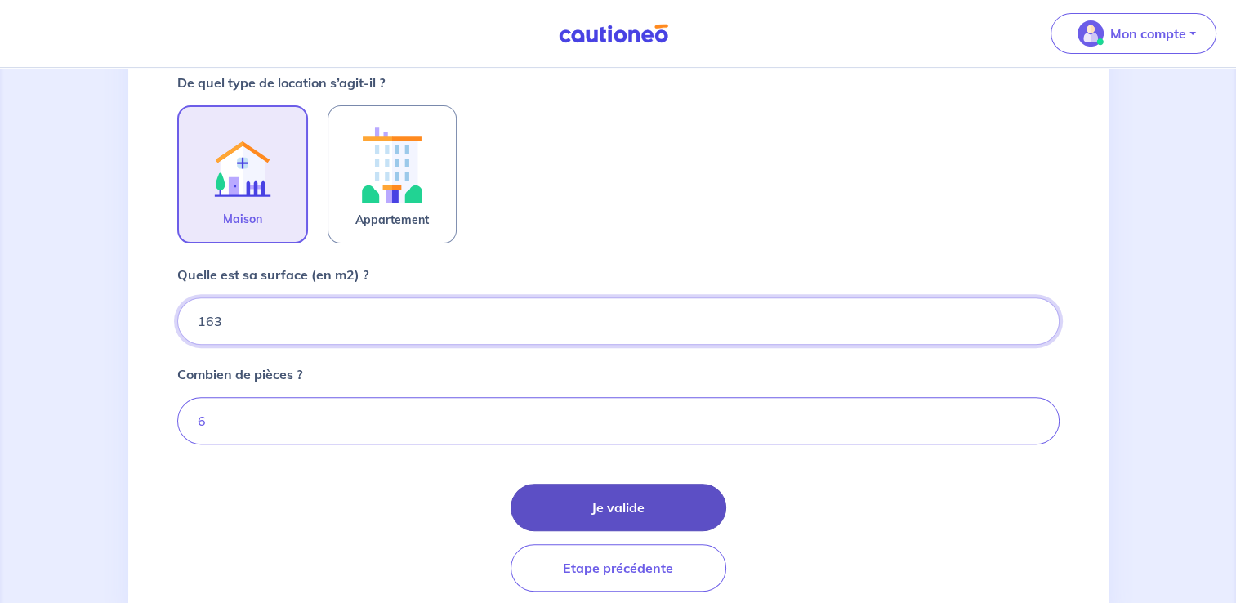
type input "163"
click at [542, 493] on button "Je valide" at bounding box center [618, 507] width 216 height 47
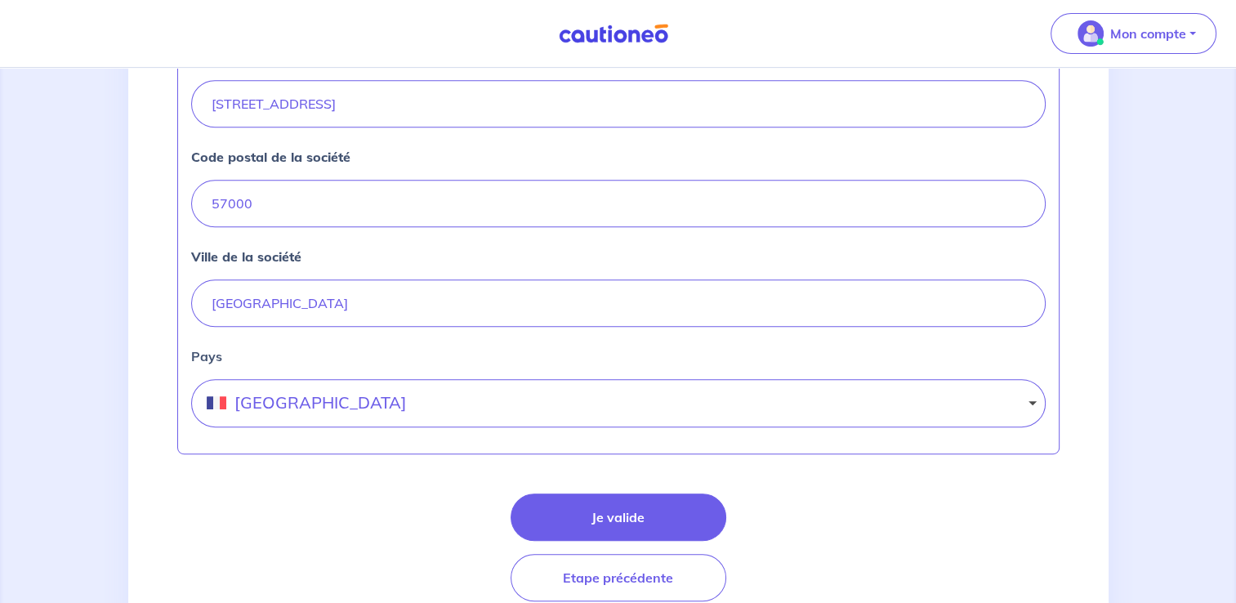
scroll to position [778, 0]
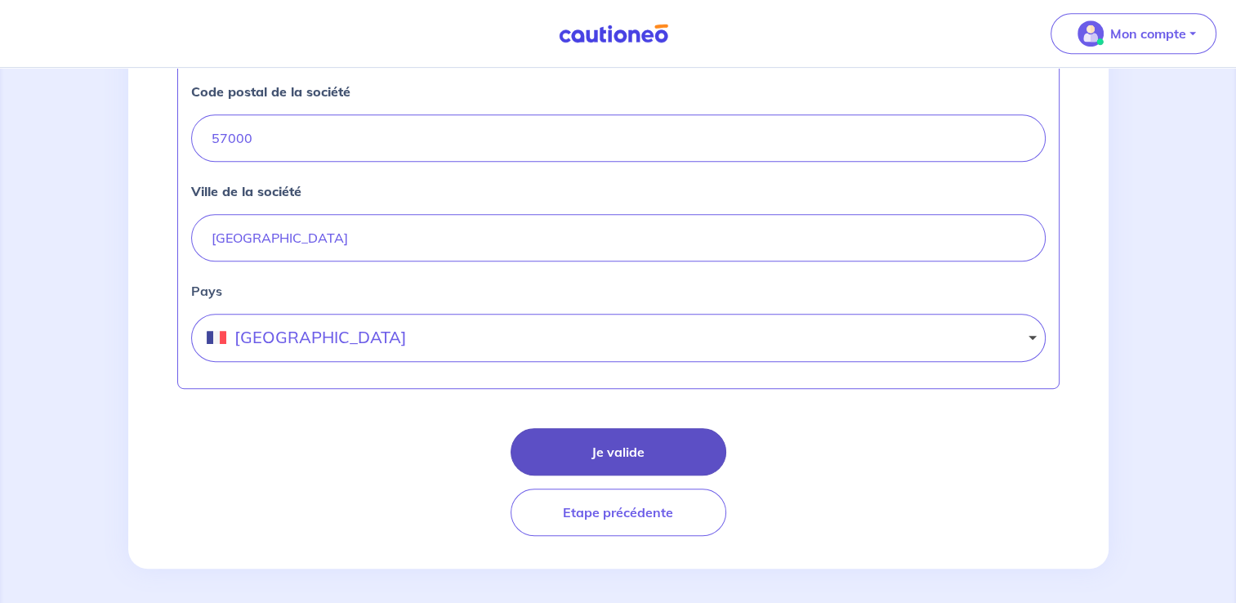
click at [564, 444] on button "Je valide" at bounding box center [618, 451] width 216 height 47
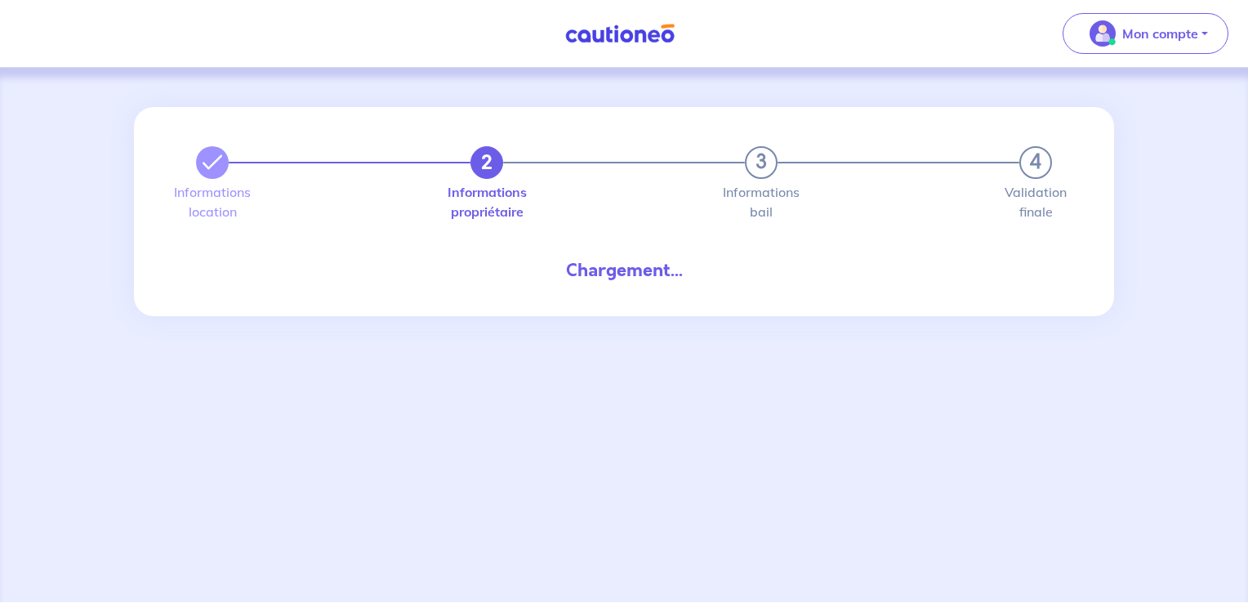
select select "FR"
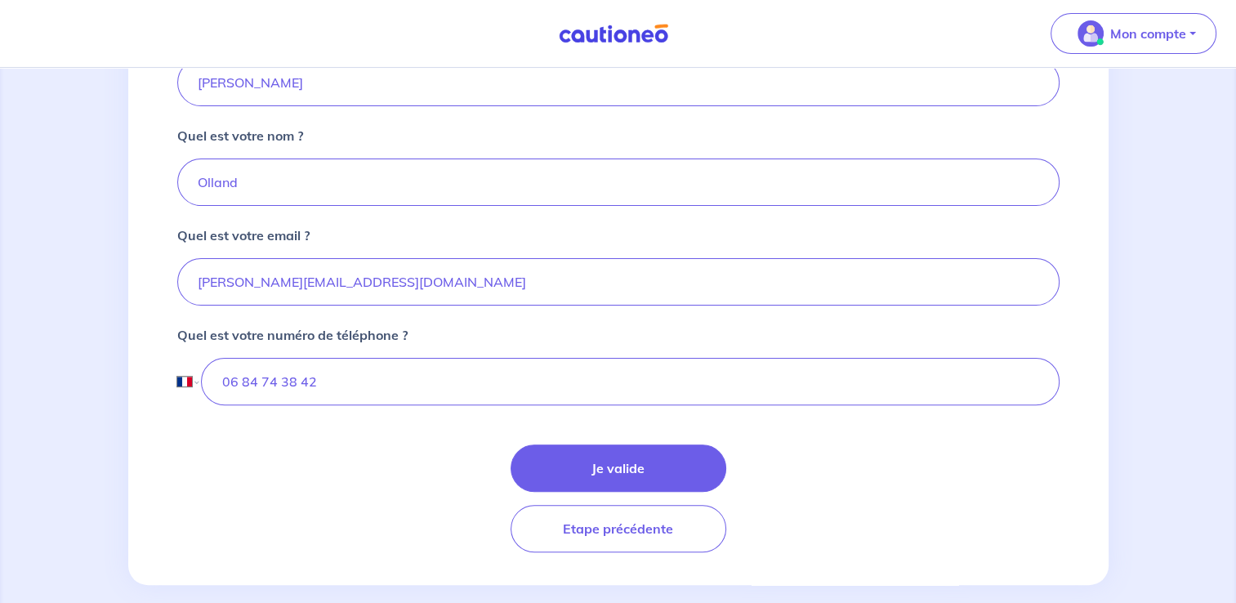
scroll to position [415, 0]
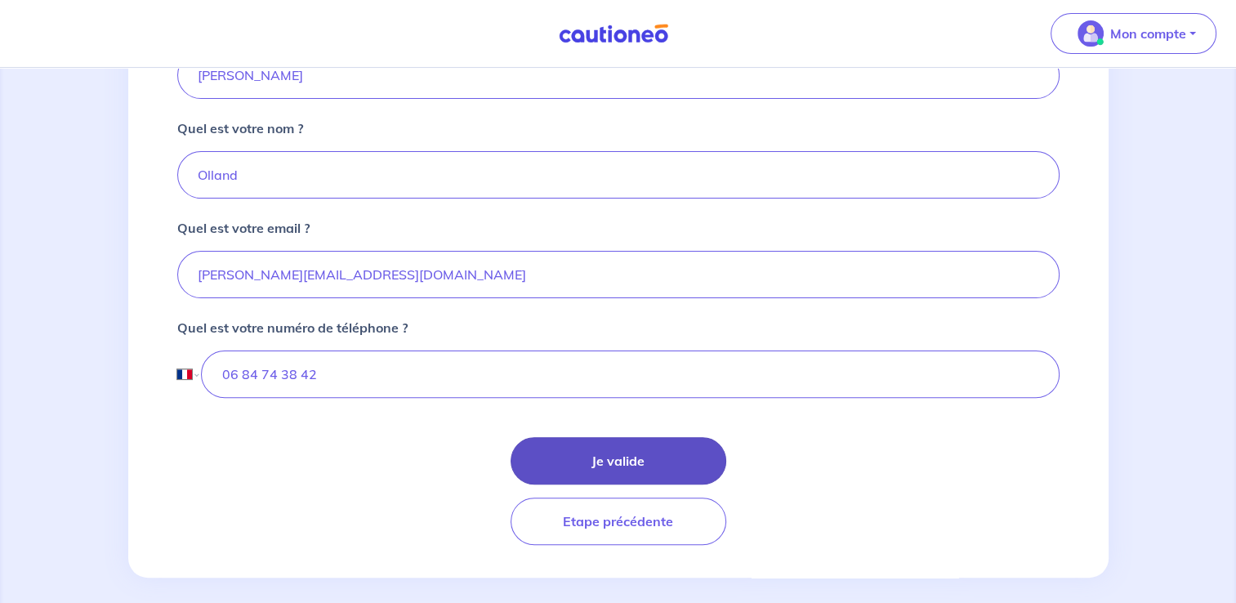
click at [612, 439] on button "Je valide" at bounding box center [618, 460] width 216 height 47
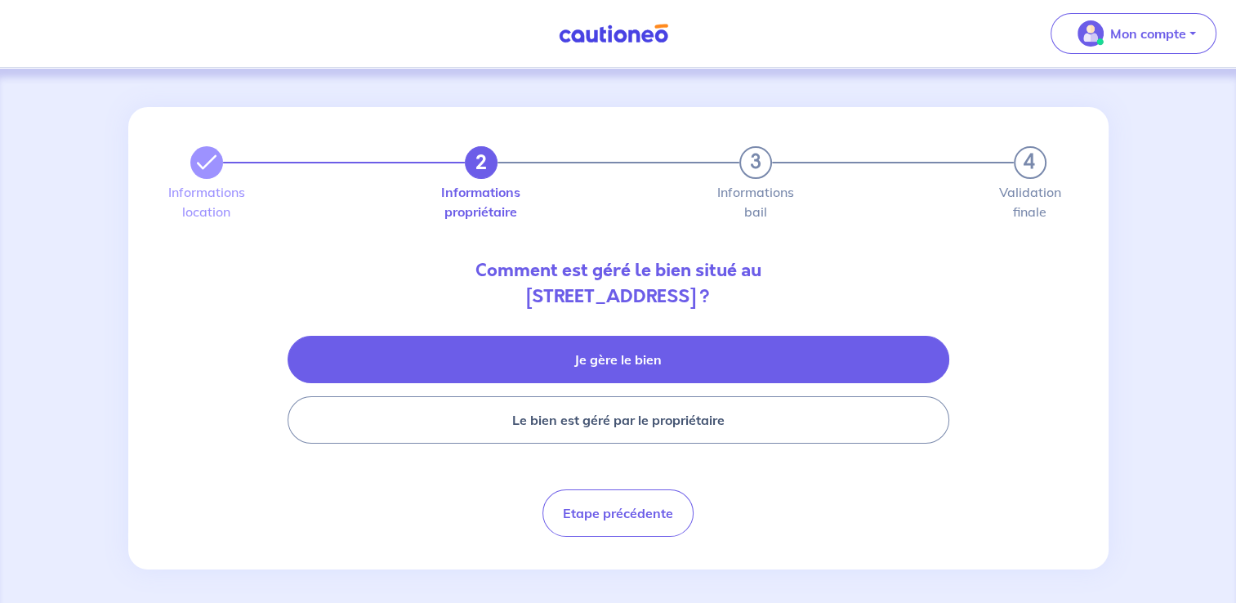
click at [725, 371] on button "Je gère le bien" at bounding box center [618, 359] width 662 height 47
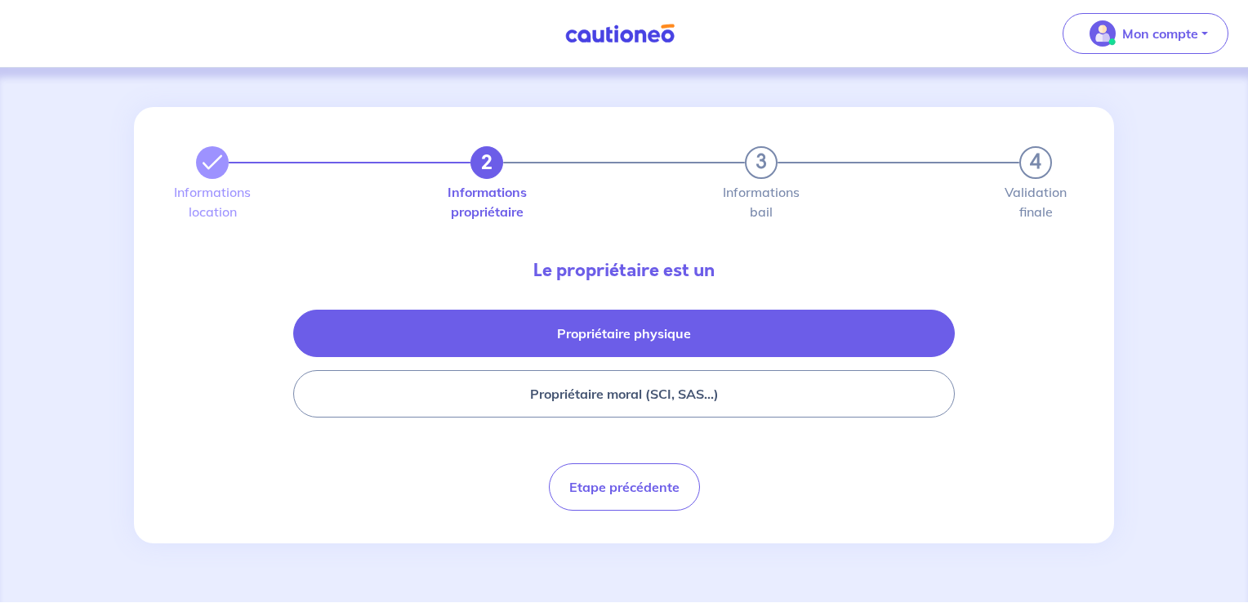
click at [720, 330] on button "Propriétaire physique" at bounding box center [624, 333] width 662 height 47
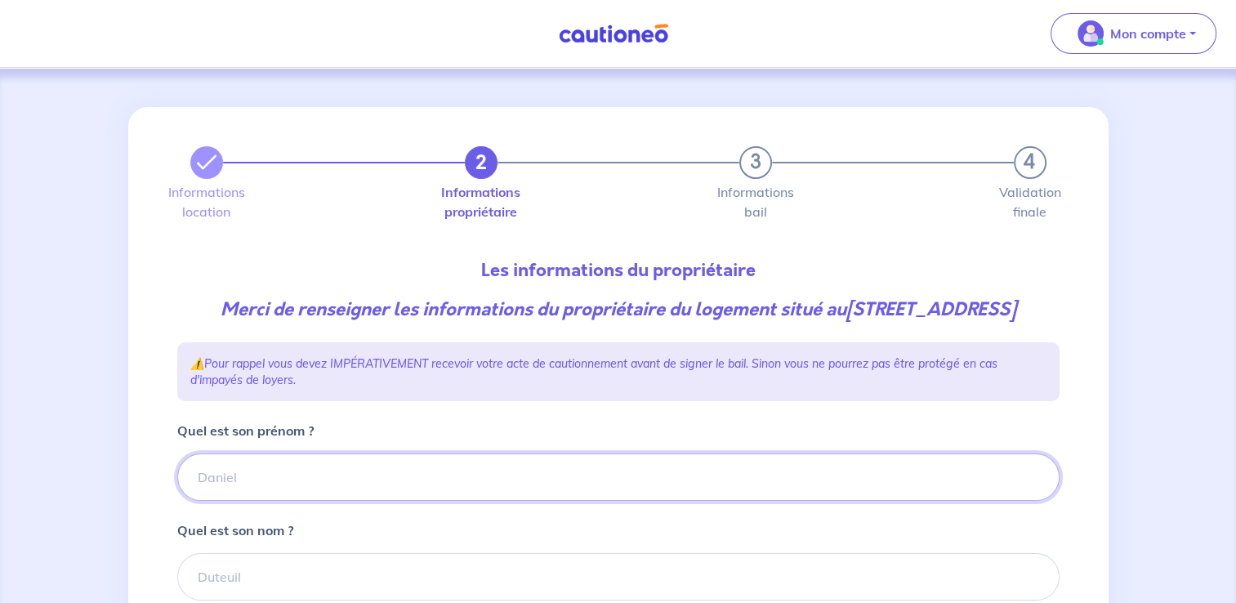
click at [366, 501] on input "Quel est son prénom ?" at bounding box center [618, 476] width 882 height 47
type input "[PERSON_NAME]"
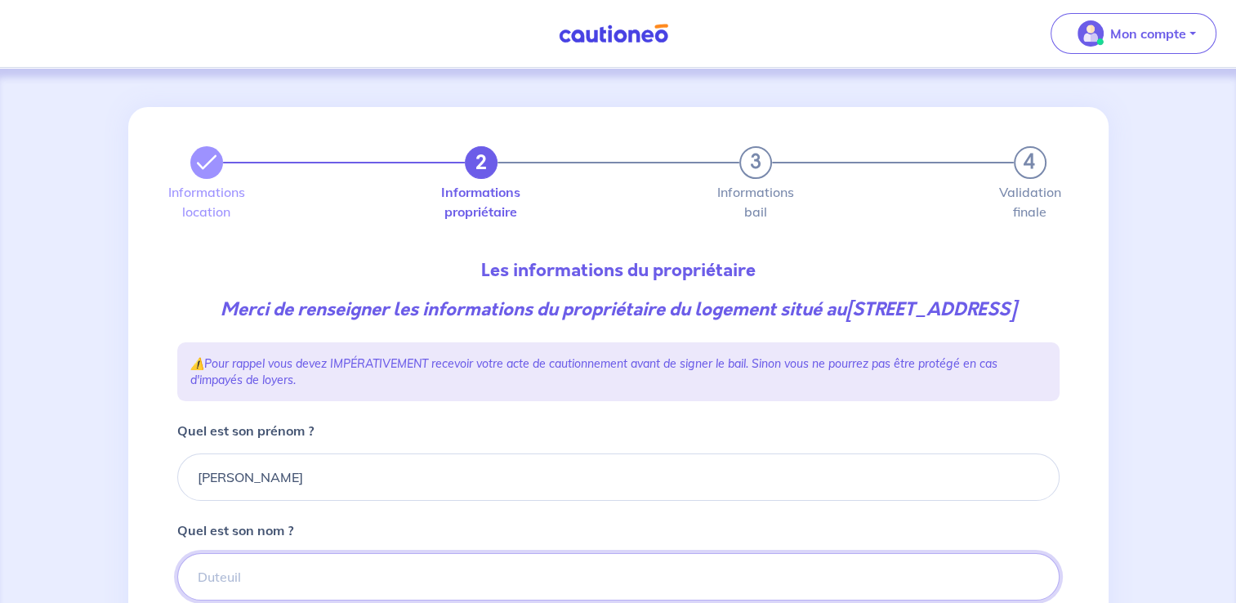
type input "LAPOIRIE"
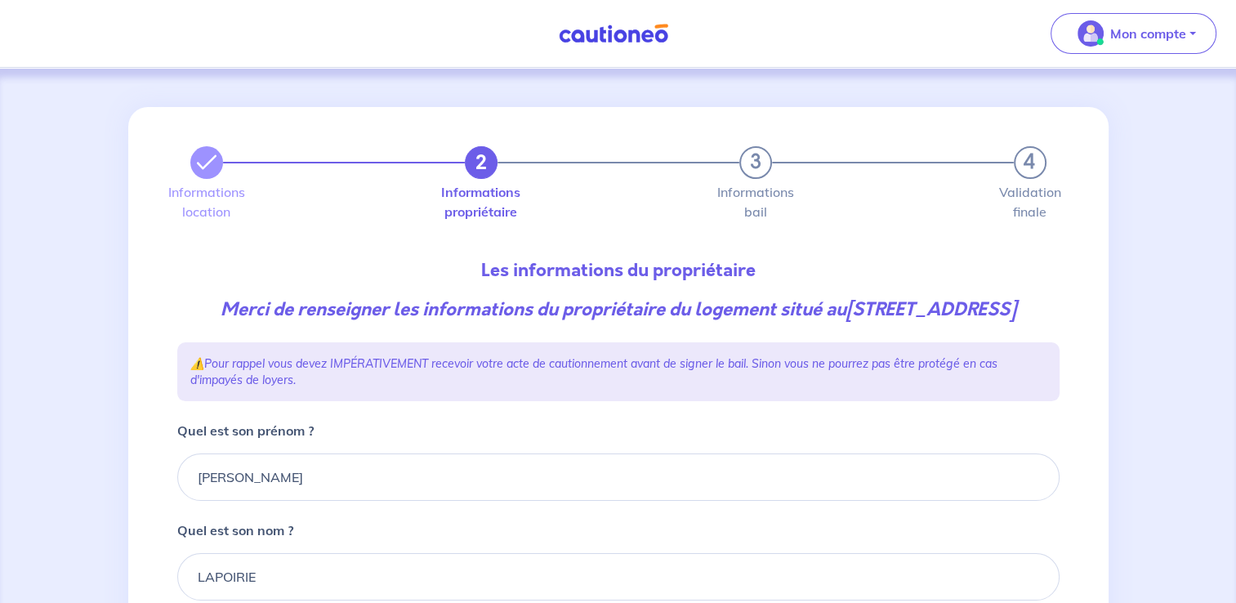
type input "[DATE]"
type input "BRUYERES"
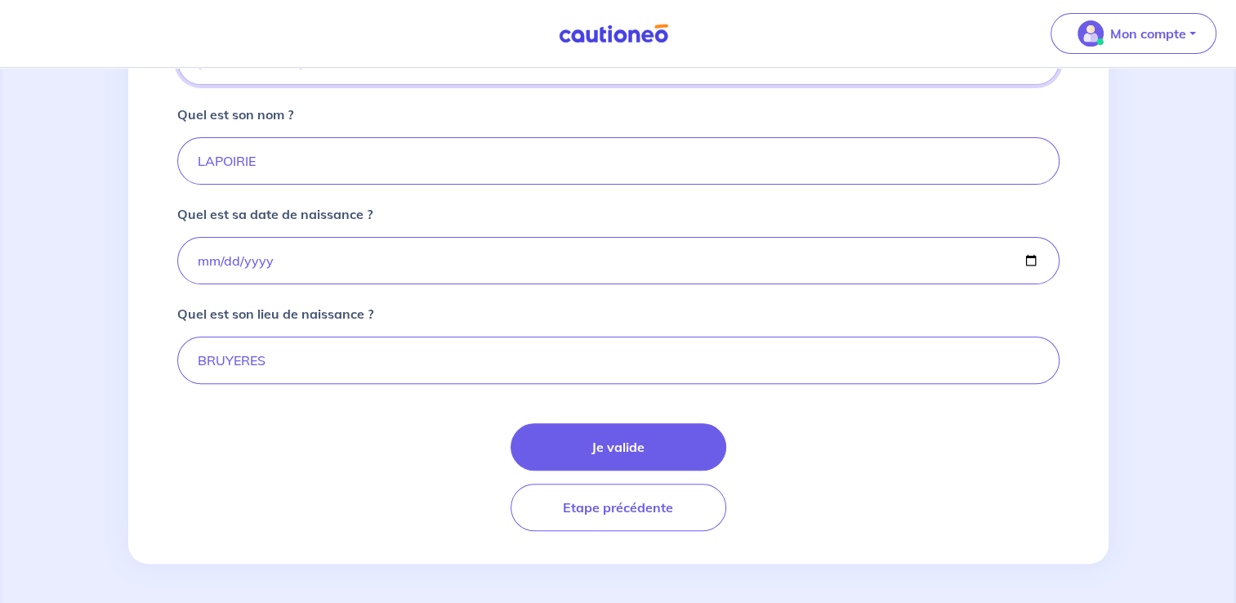
scroll to position [427, 0]
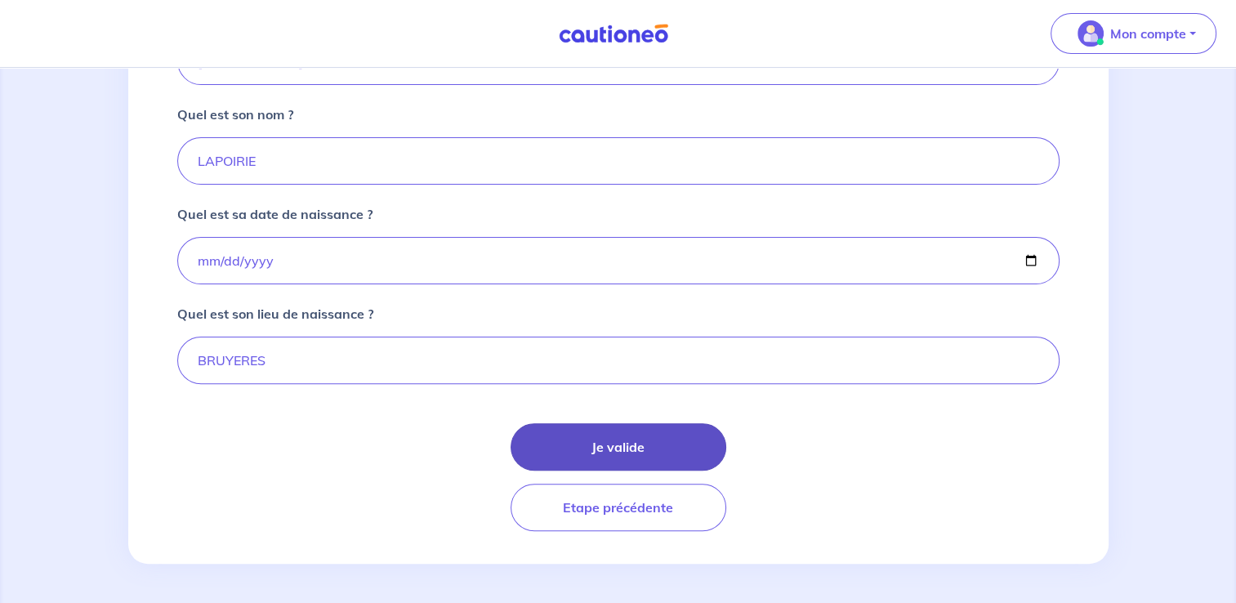
click at [647, 456] on button "Je valide" at bounding box center [618, 446] width 216 height 47
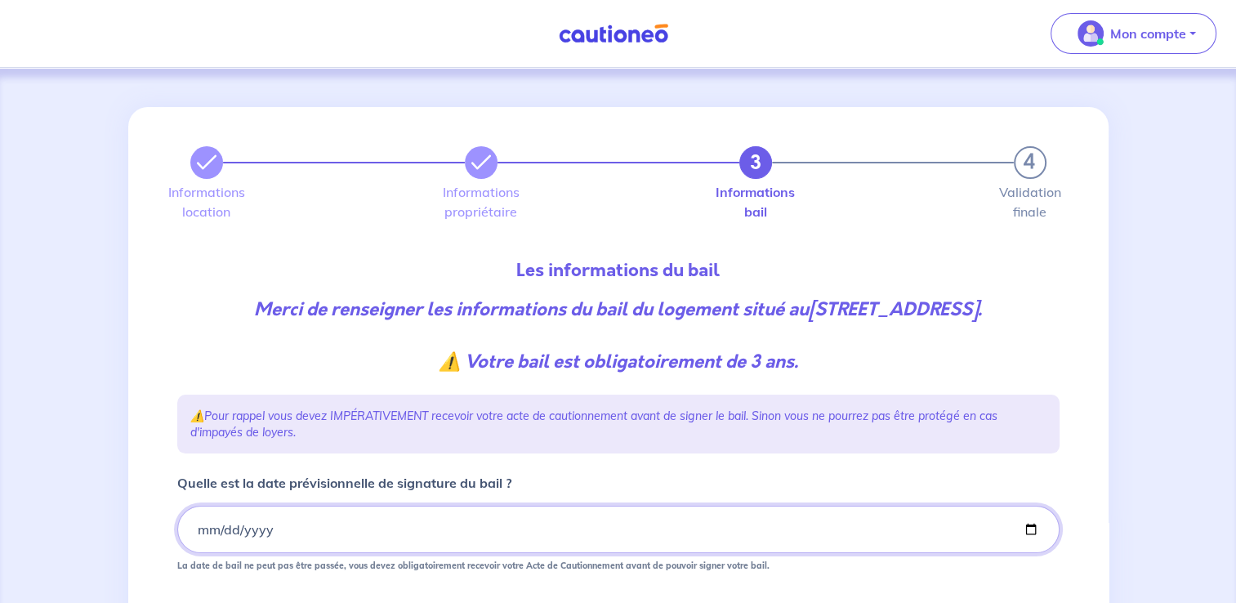
click at [190, 528] on input "Quelle est la date prévisionnelle de signature du bail ?" at bounding box center [618, 529] width 882 height 47
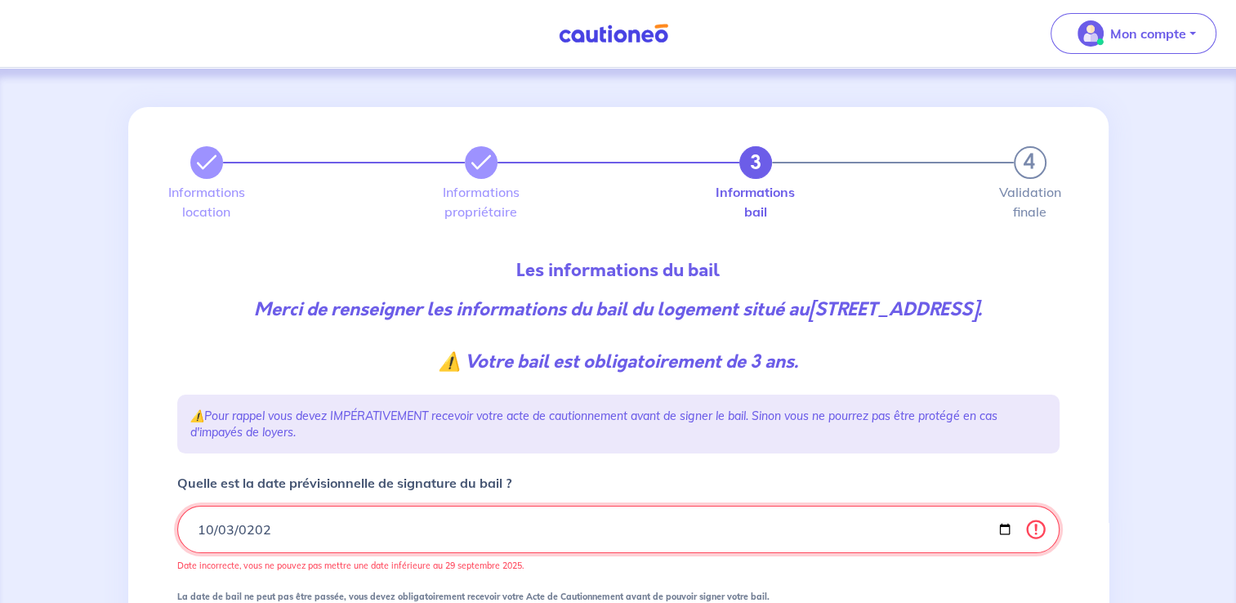
type input "[DATE]"
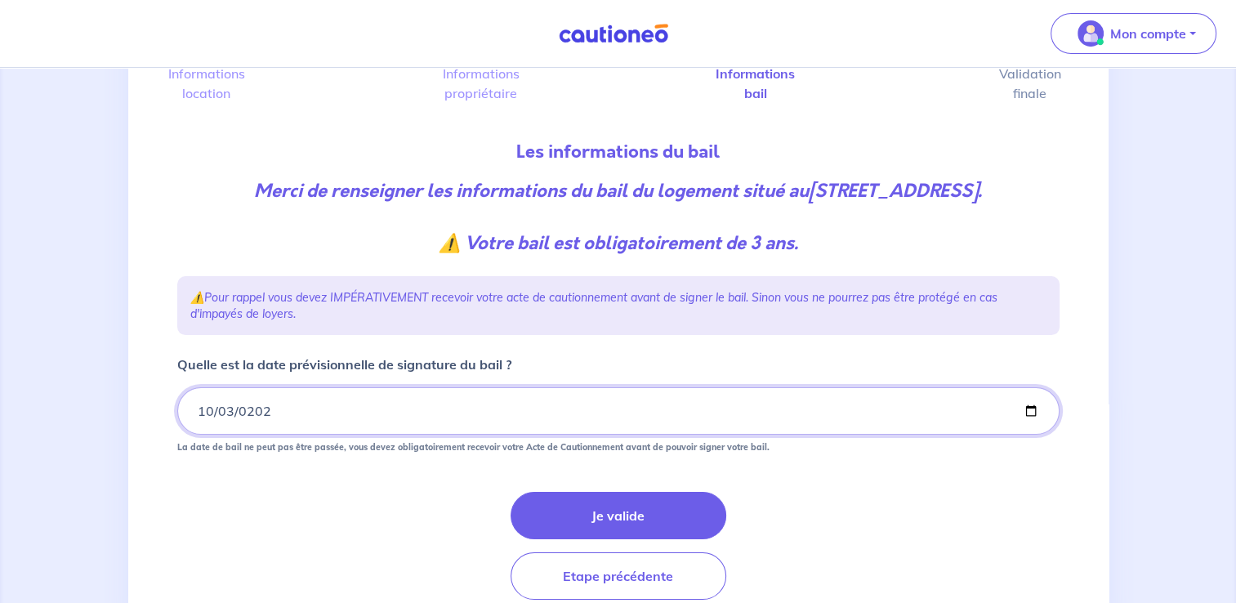
scroll to position [120, 0]
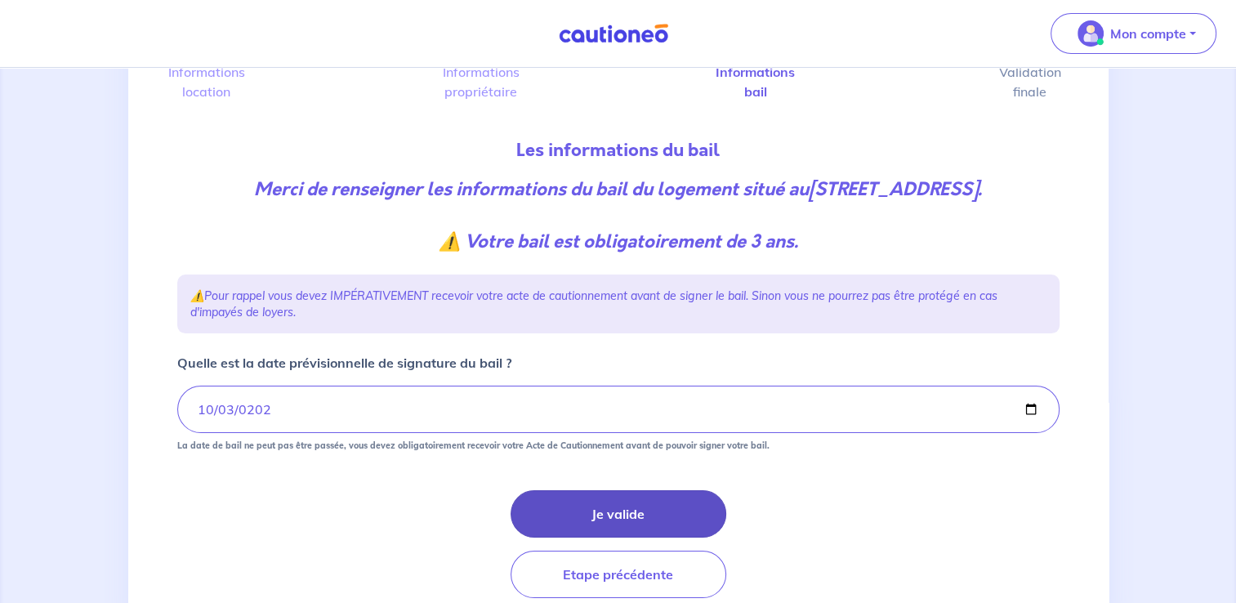
click at [624, 515] on button "Je valide" at bounding box center [618, 513] width 216 height 47
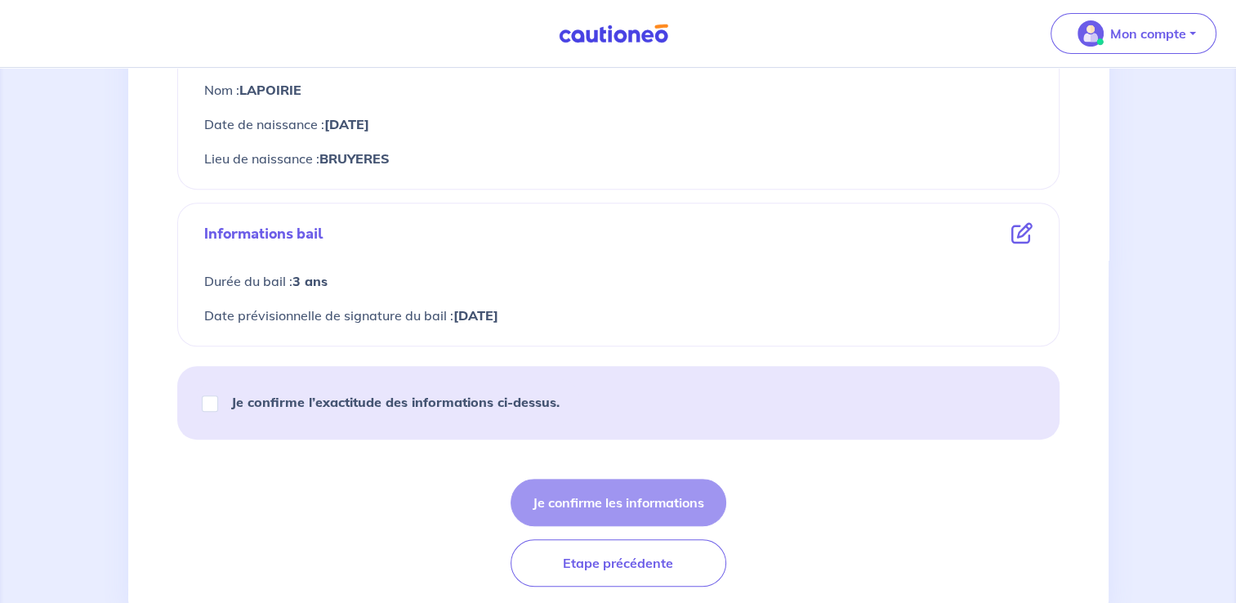
scroll to position [730, 0]
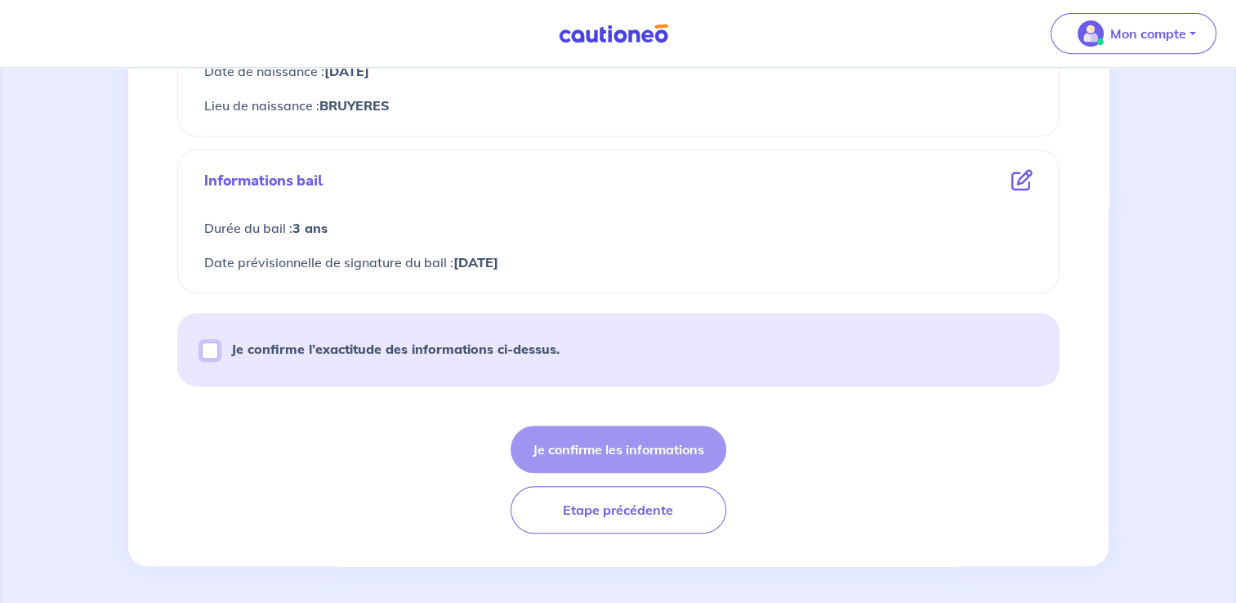
click at [207, 345] on input "Je confirme l’exactitude des informations ci-dessus." at bounding box center [210, 350] width 16 height 16
checkbox input "true"
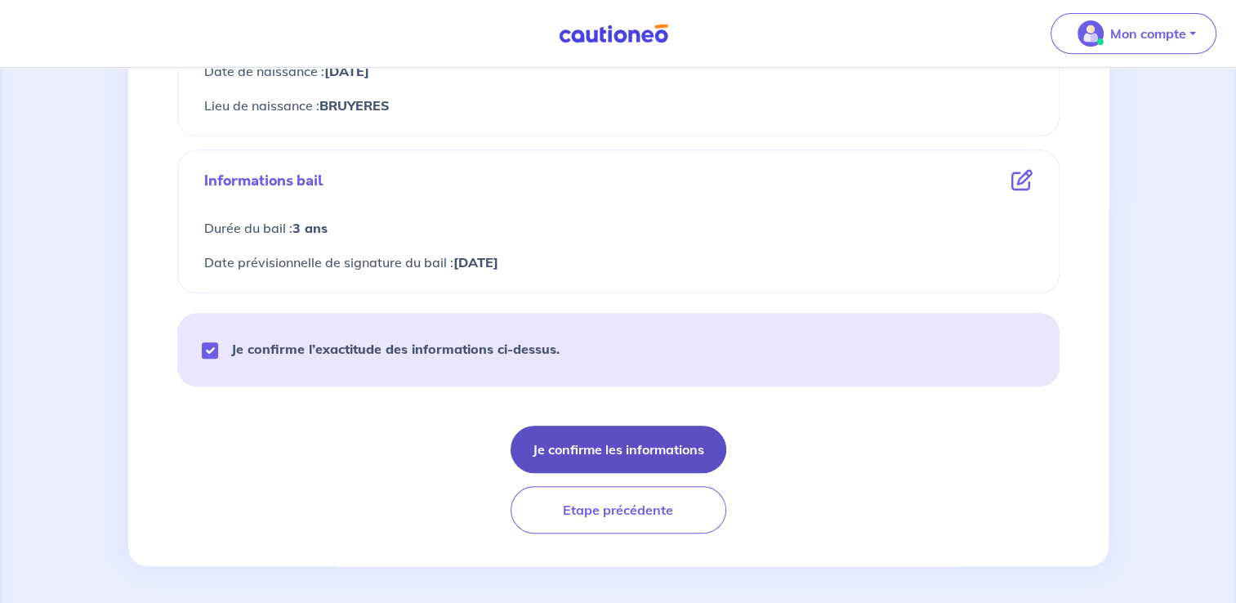
click at [662, 445] on button "Je confirme les informations" at bounding box center [618, 449] width 216 height 47
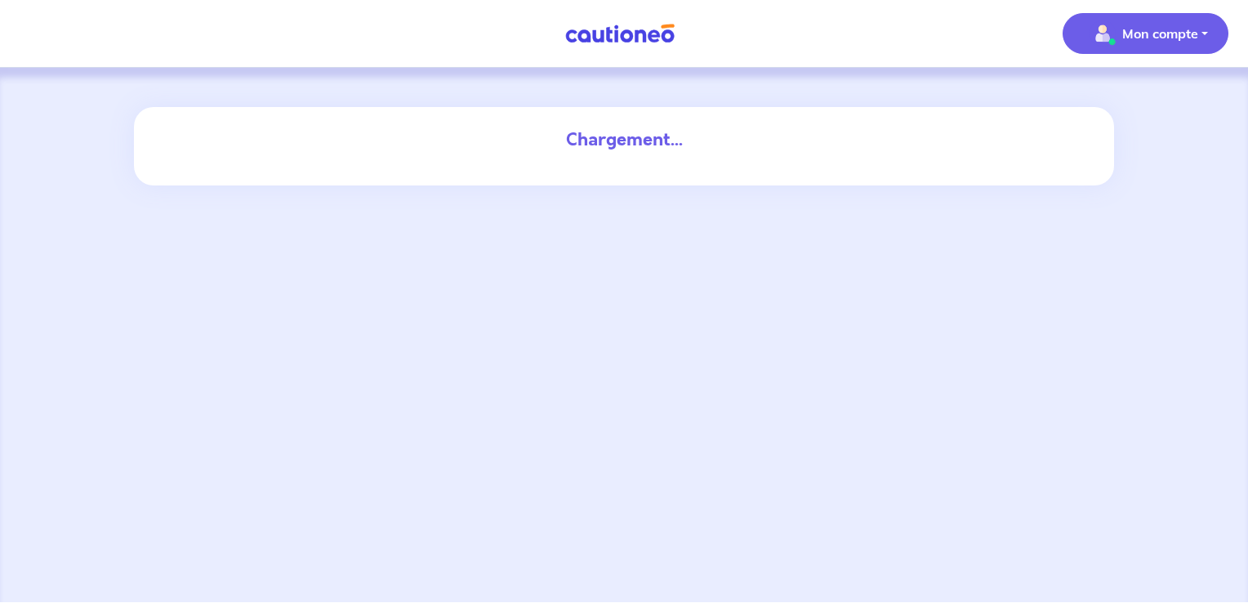
click at [1170, 41] on p "Mon compte" at bounding box center [1160, 34] width 76 height 20
click at [1146, 348] on div "Chargement..." at bounding box center [624, 335] width 1248 height 534
